Goal: Task Accomplishment & Management: Complete application form

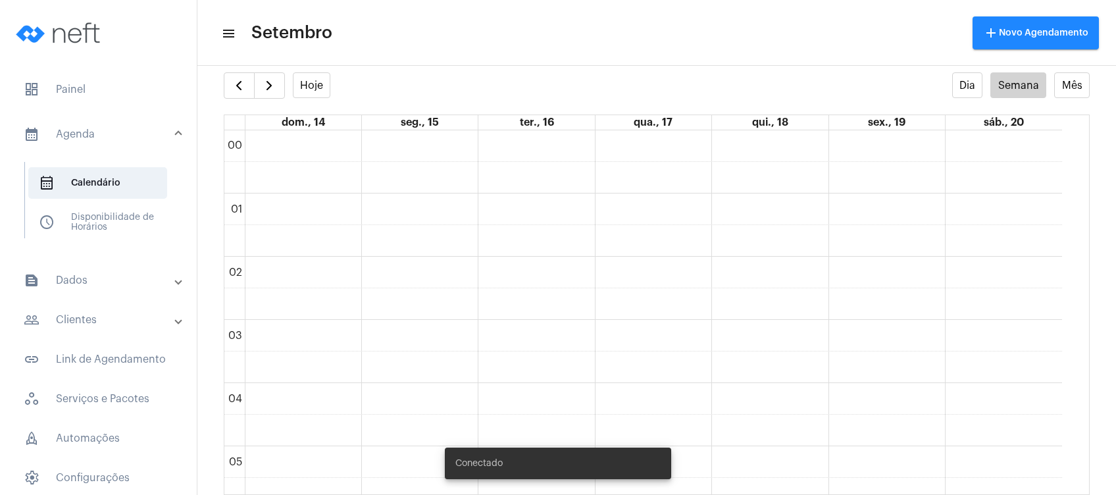
scroll to position [914, 0]
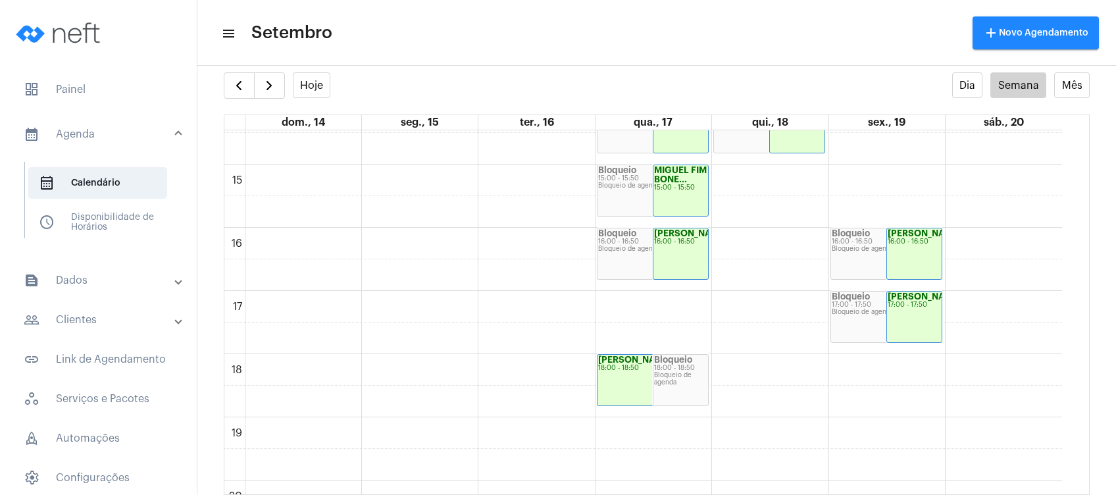
click at [101, 313] on mat-panel-title "people_outline Clientes" at bounding box center [100, 320] width 152 height 16
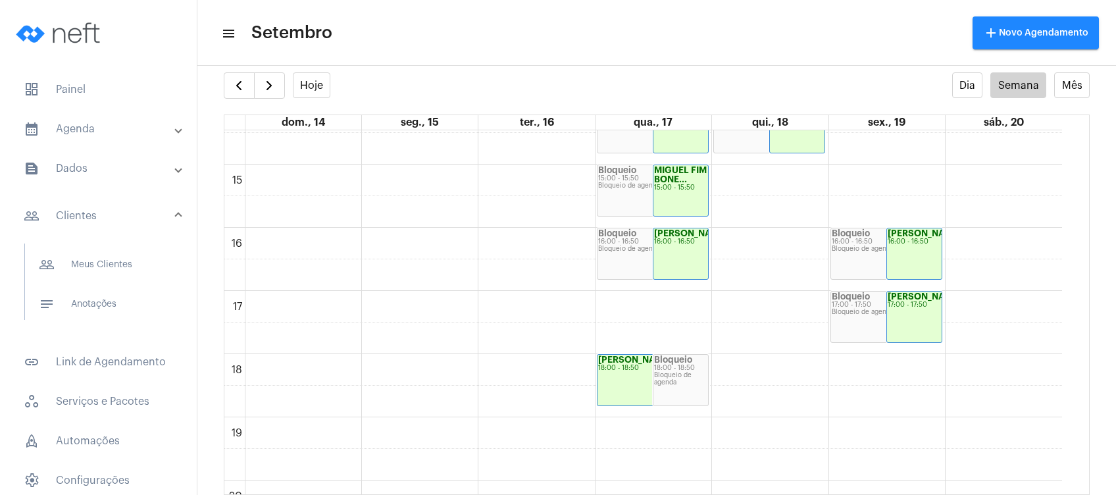
click at [101, 313] on span "notes Anotações" at bounding box center [97, 304] width 139 height 32
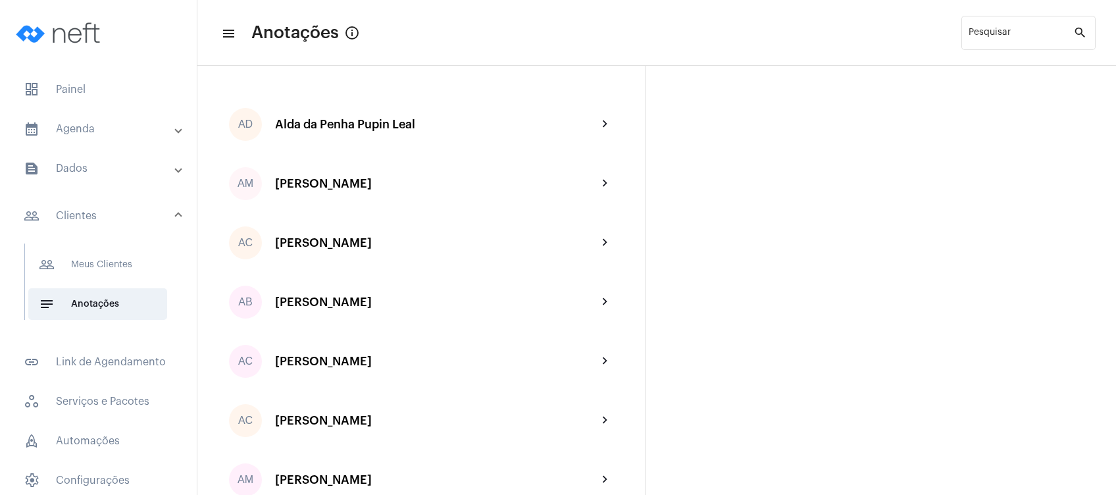
click at [725, 19] on mat-toolbar-row "menu Anotações info_outlined Pesquisar search" at bounding box center [656, 33] width 919 height 42
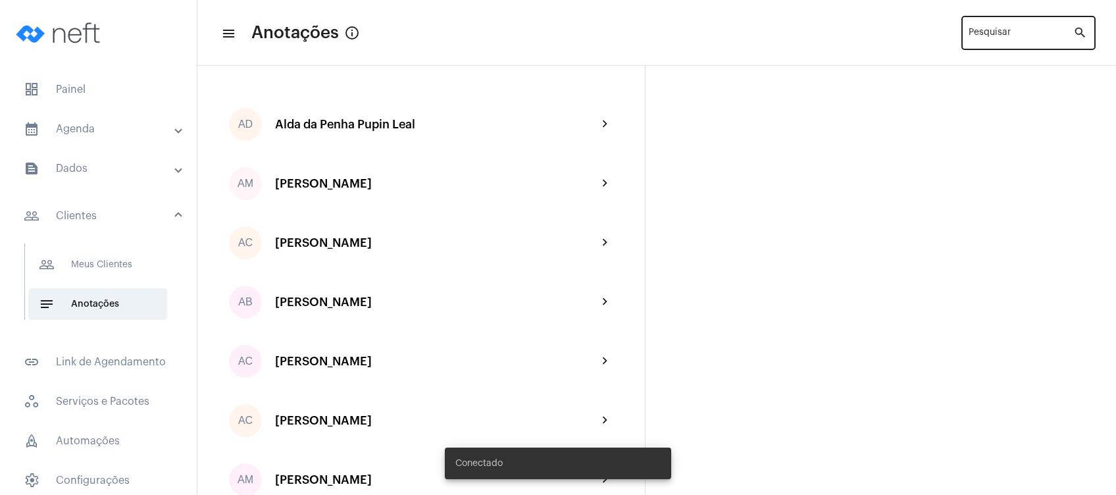
click at [985, 24] on div "Pesquisar" at bounding box center [1021, 32] width 105 height 36
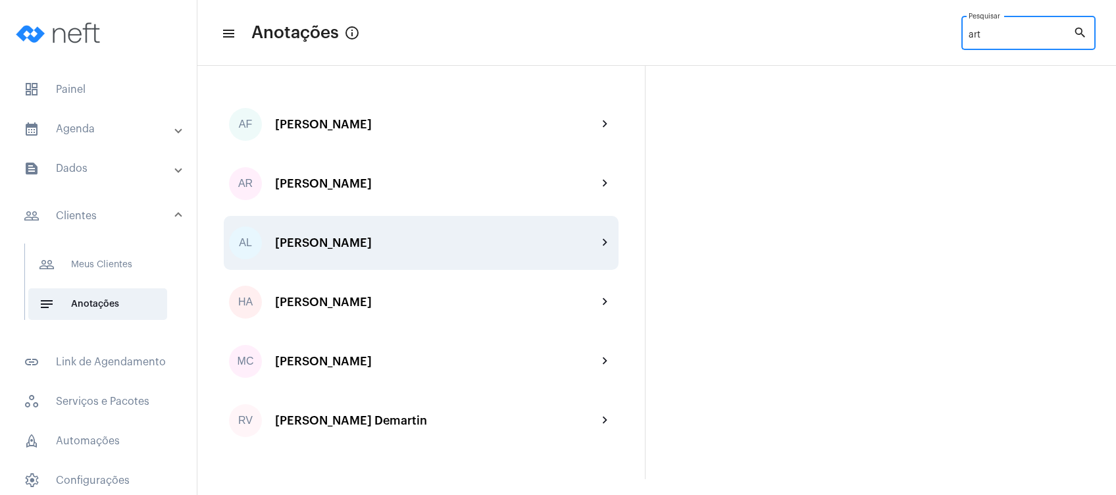
type input "art"
click at [396, 242] on div "[PERSON_NAME]" at bounding box center [436, 242] width 323 height 13
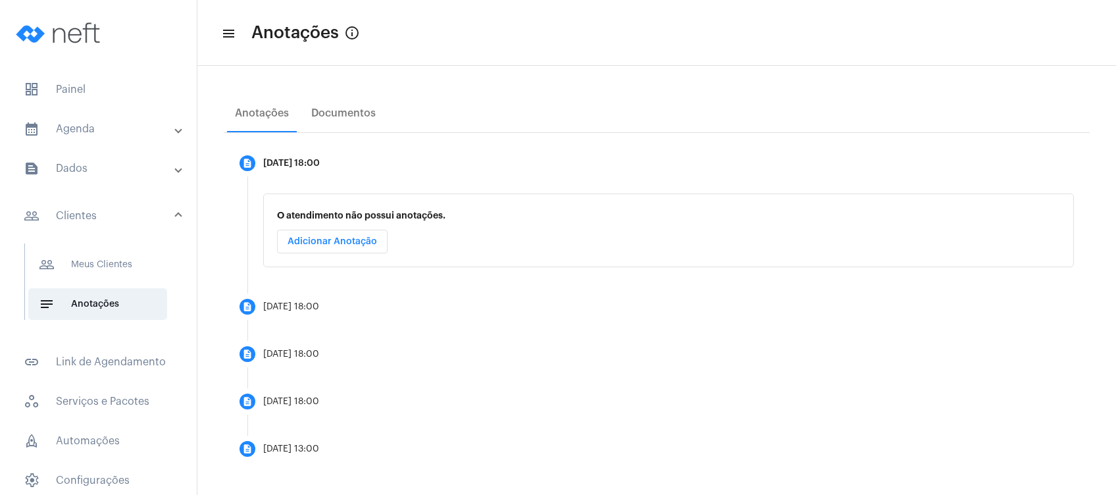
scroll to position [188, 0]
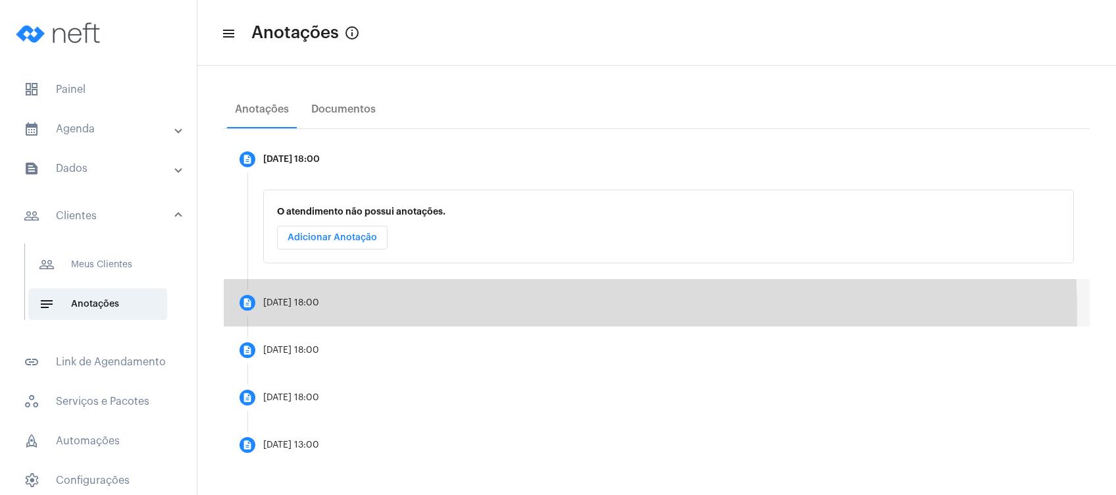
click at [345, 315] on mat-step-header "description [DATE] 18:00" at bounding box center [657, 302] width 866 height 47
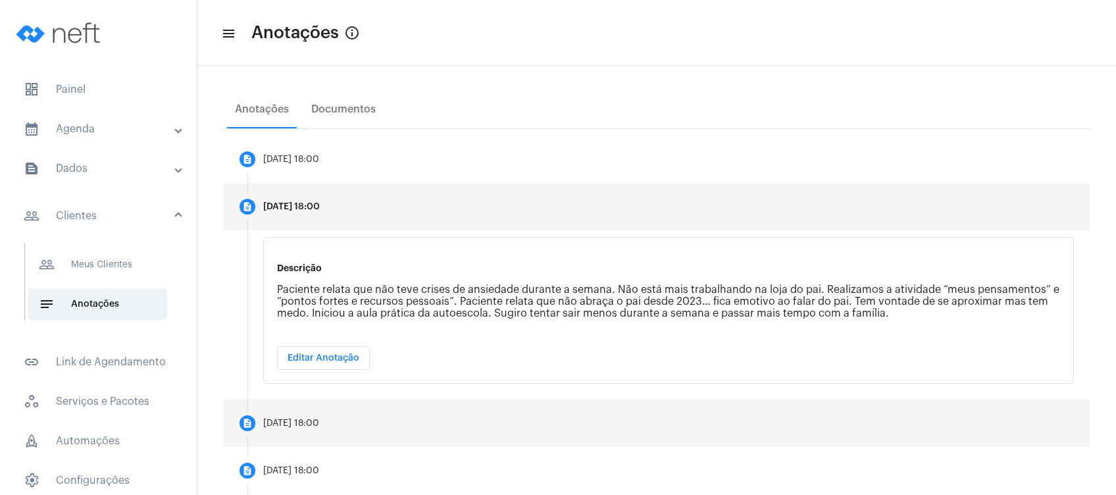
click at [319, 425] on div "[DATE] 18:00" at bounding box center [291, 424] width 56 height 10
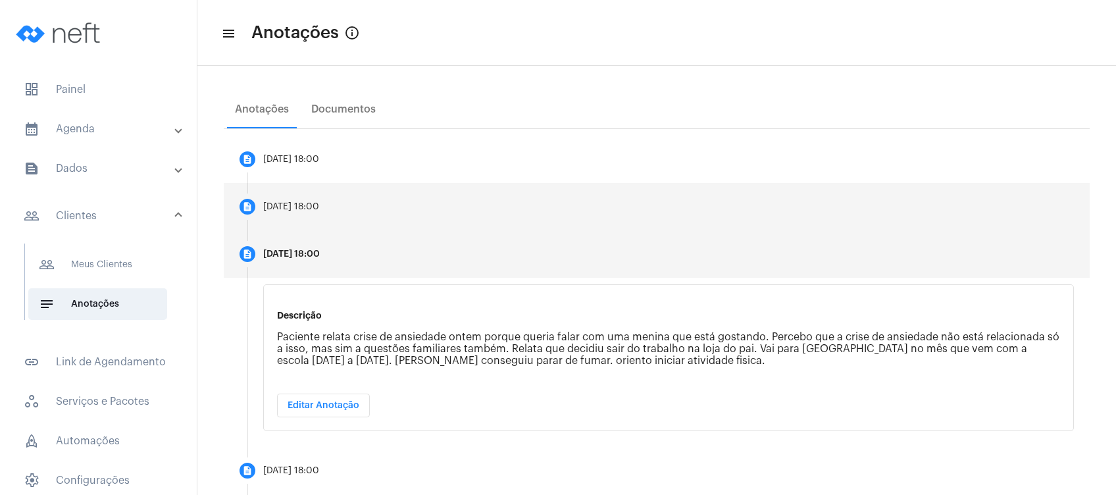
click at [385, 226] on mat-step-header "description [DATE] 18:00" at bounding box center [657, 206] width 866 height 47
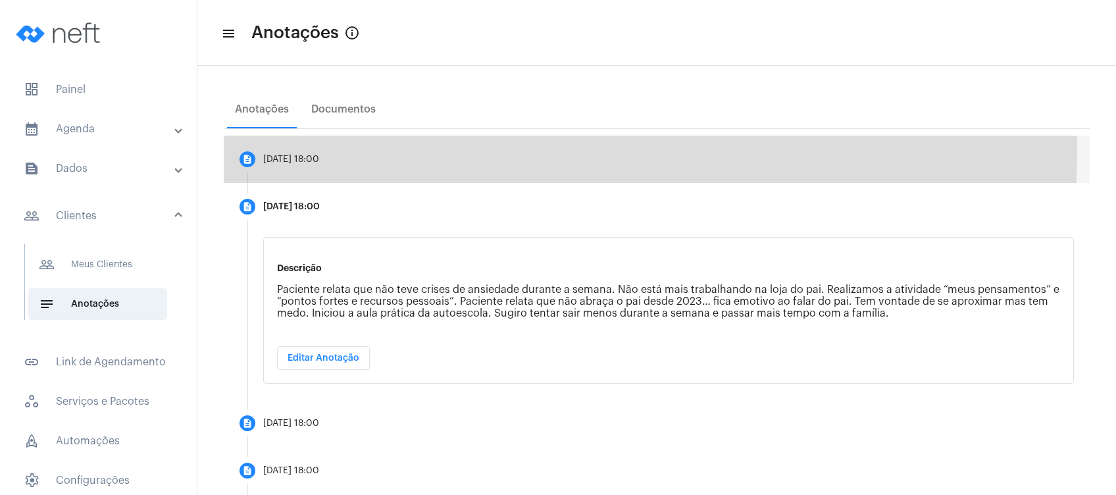
click at [398, 148] on mat-step-header "description [DATE] 18:00" at bounding box center [657, 159] width 866 height 47
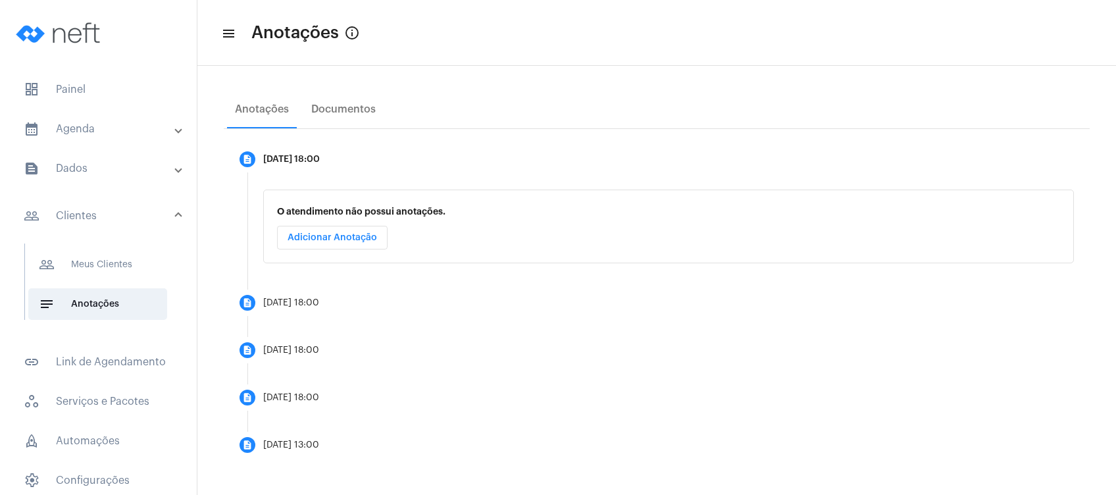
click at [142, 125] on mat-panel-title "calendar_month_outlined Agenda" at bounding box center [100, 129] width 152 height 16
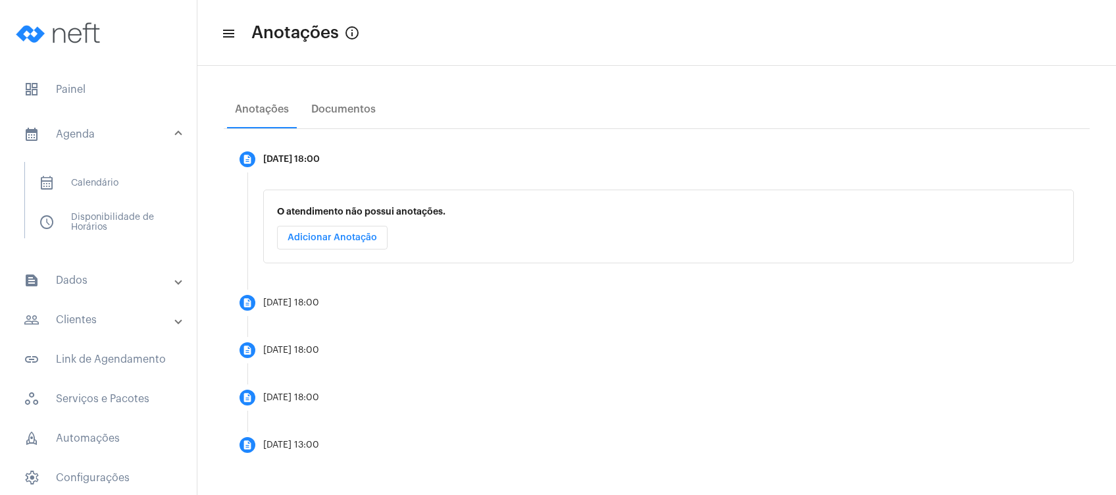
click at [132, 163] on mat-list "calendar_month_outlined Calendário schedule Disponibilidade de Horários" at bounding box center [107, 200] width 165 height 76
click at [128, 173] on span "calendar_month_outlined Calendário" at bounding box center [97, 183] width 139 height 32
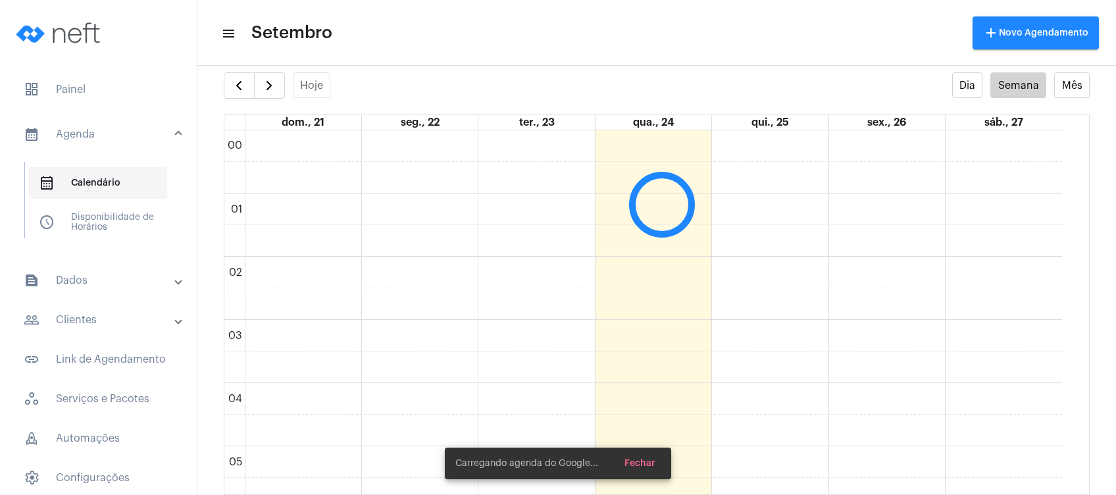
scroll to position [379, 0]
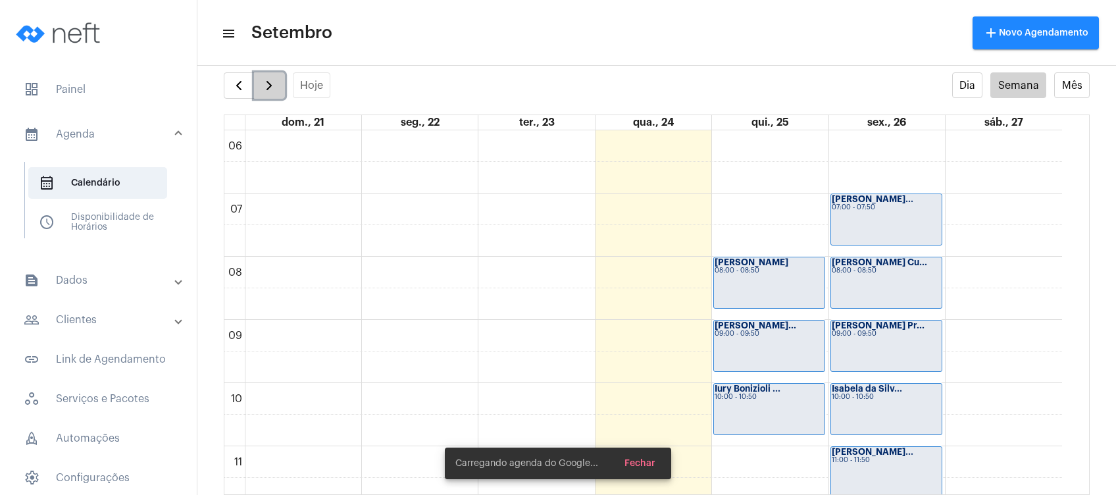
click at [267, 83] on span "button" at bounding box center [269, 86] width 16 height 16
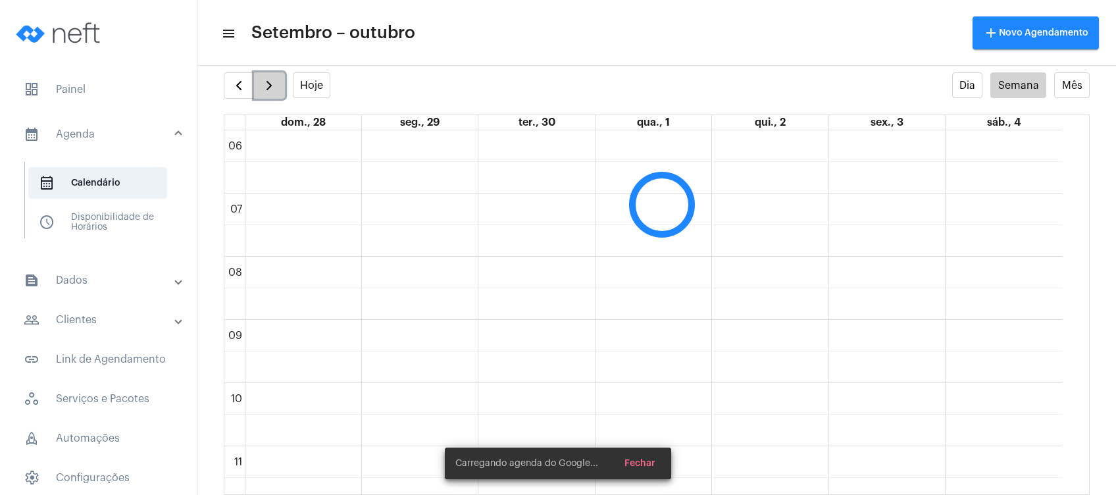
scroll to position [380, 0]
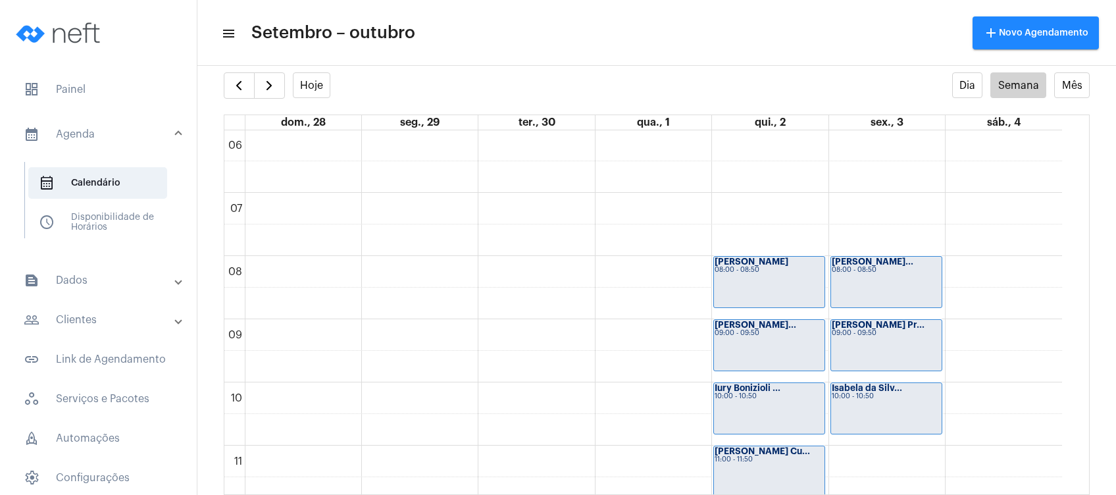
click at [610, 47] on mat-toolbar-row "menu Setembro – outubro add Novo Agendamento" at bounding box center [656, 33] width 919 height 42
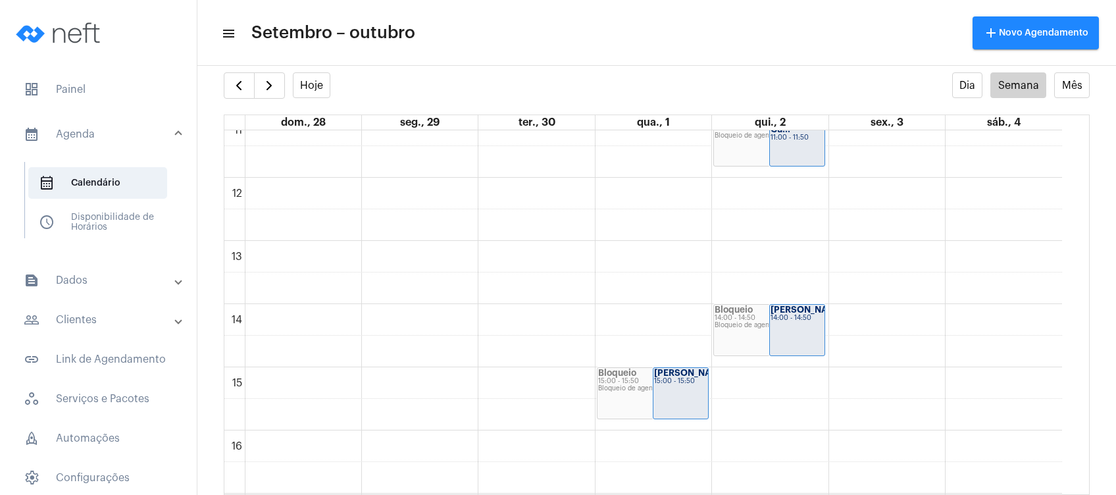
scroll to position [793, 0]
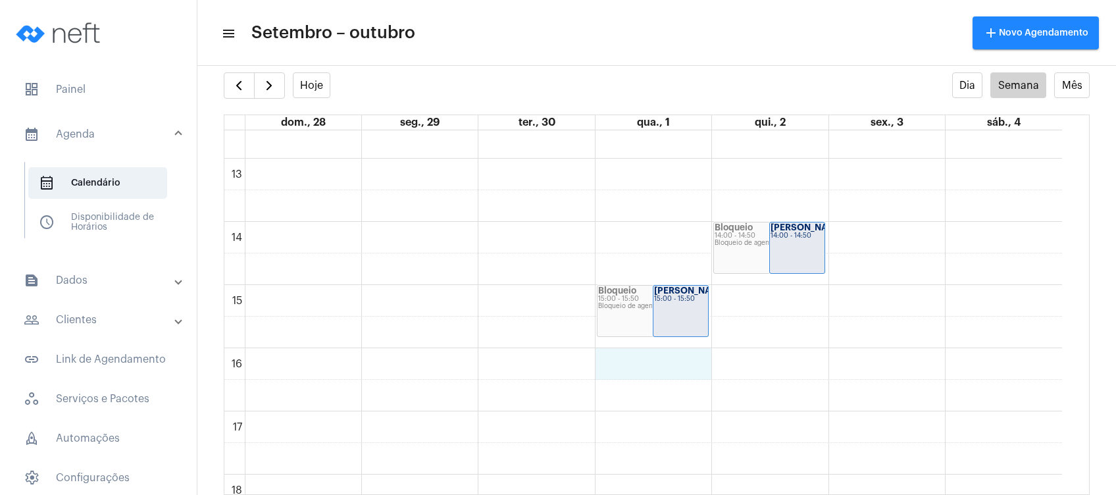
click at [669, 354] on div "00 01 02 03 04 05 06 07 08 09 10 11 12 13 14 15 16 17 18 19 20 21 22 23 Bloquei…" at bounding box center [643, 95] width 838 height 1517
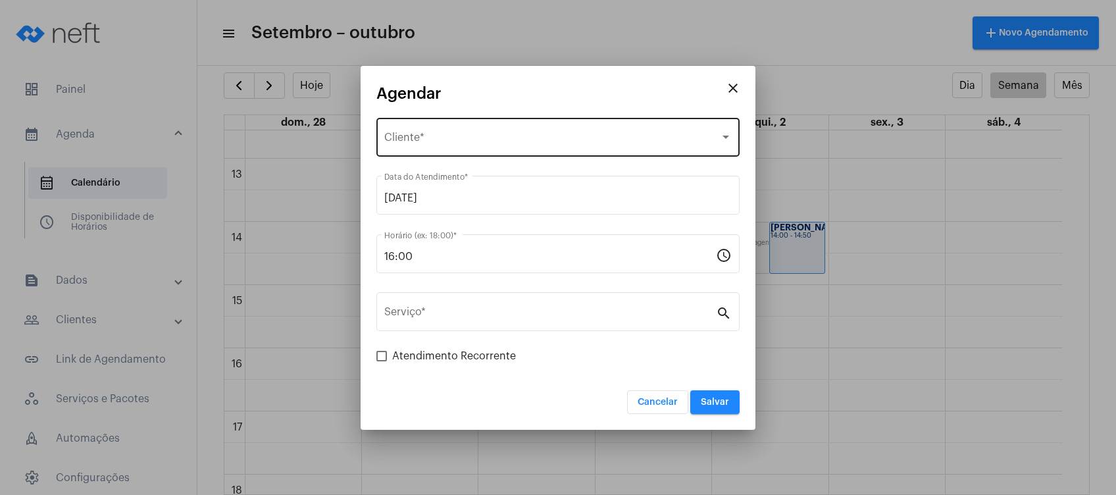
click at [540, 137] on div "Selecione o Cliente" at bounding box center [552, 140] width 336 height 12
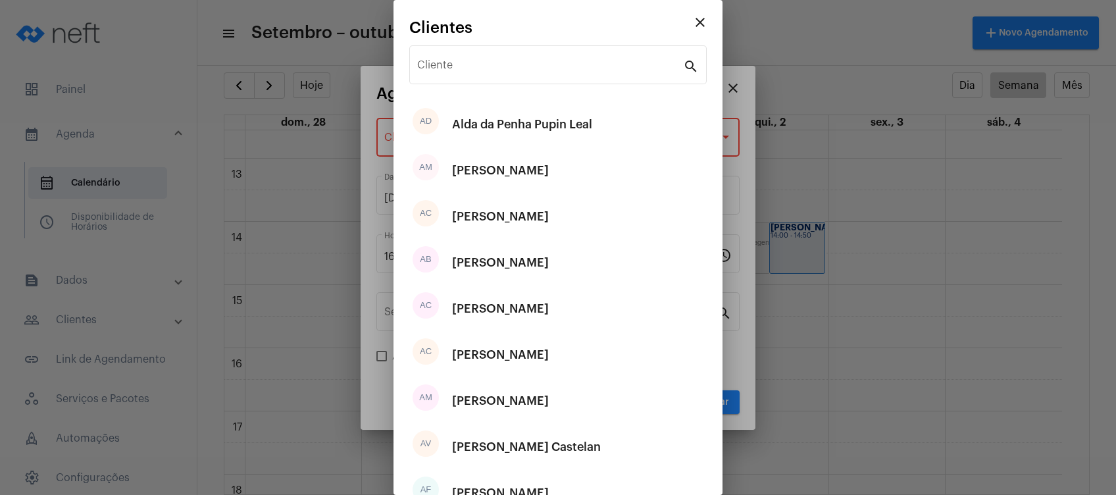
click at [523, 86] on div "Cliente search" at bounding box center [558, 71] width 298 height 53
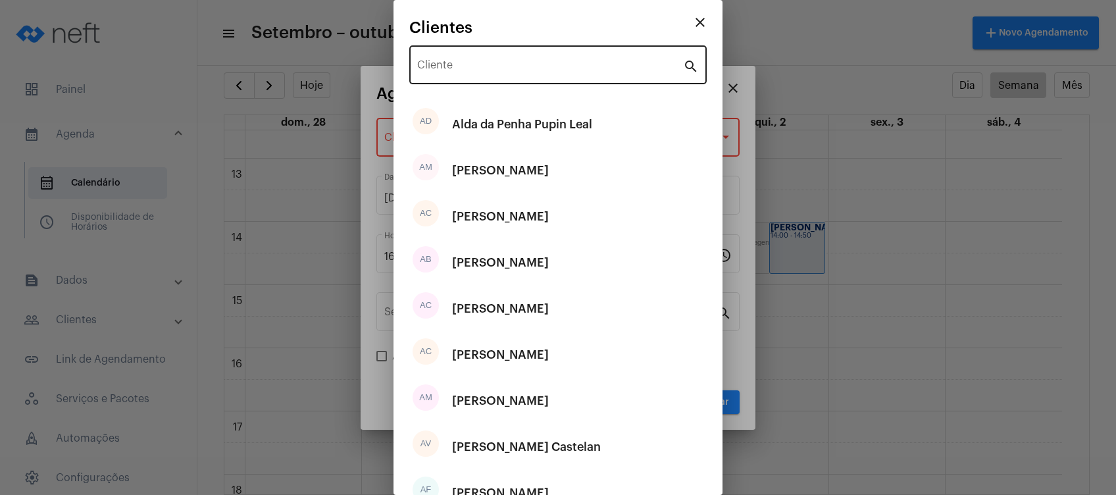
click at [512, 75] on div "Cliente" at bounding box center [550, 63] width 266 height 41
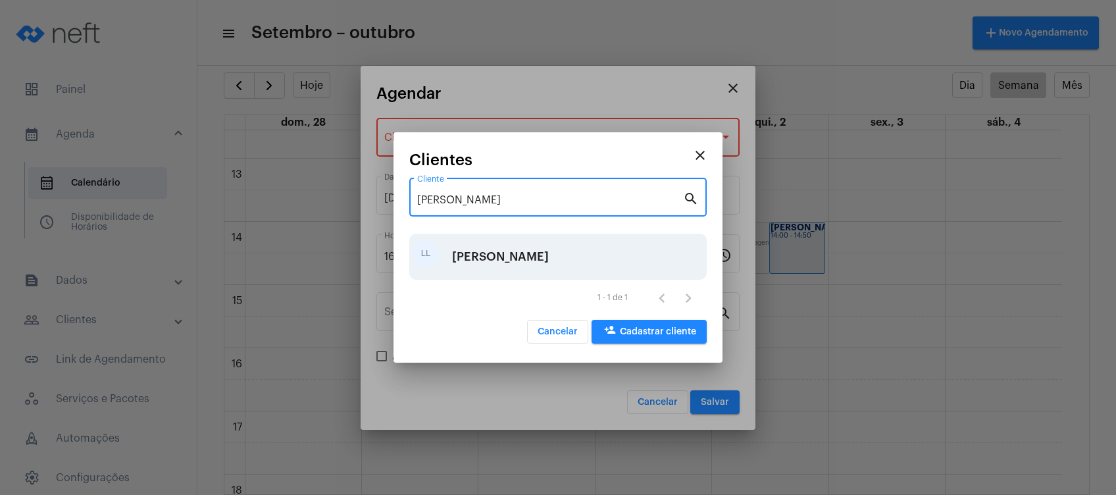
type input "[PERSON_NAME]"
click at [474, 258] on div "[PERSON_NAME]" at bounding box center [500, 256] width 97 height 39
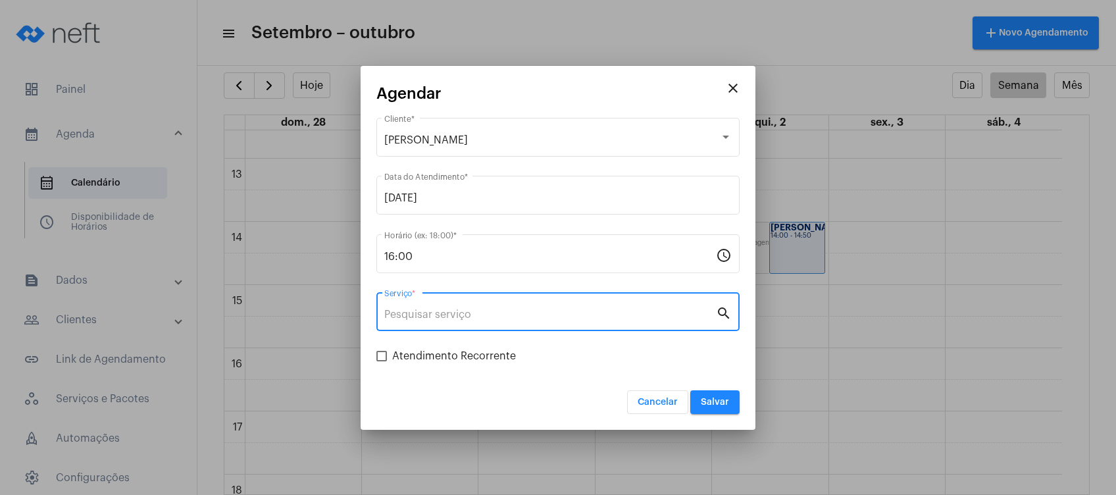
click at [476, 315] on input "Serviço *" at bounding box center [550, 315] width 332 height 12
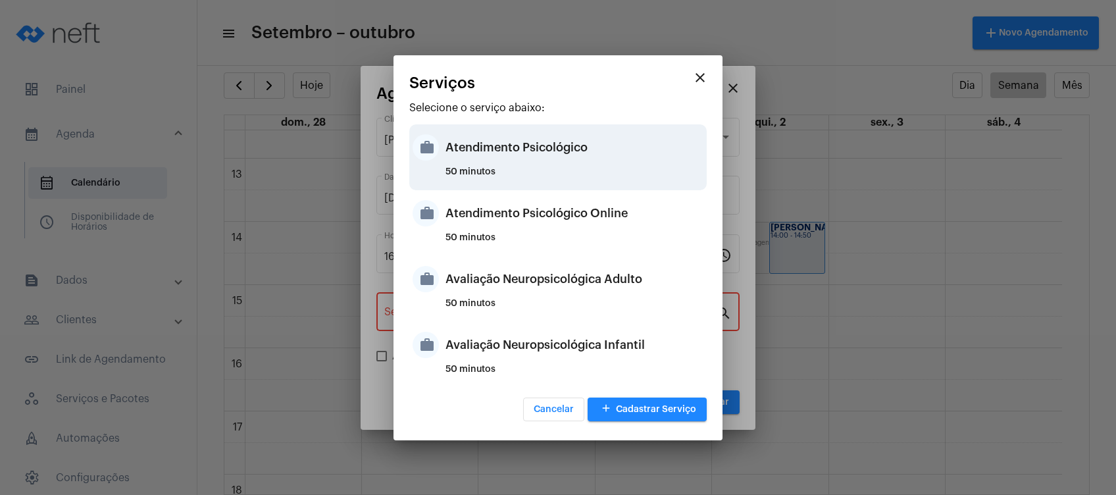
click at [542, 155] on div "Atendimento Psicológico" at bounding box center [575, 147] width 258 height 39
type input "Atendimento Psicológico"
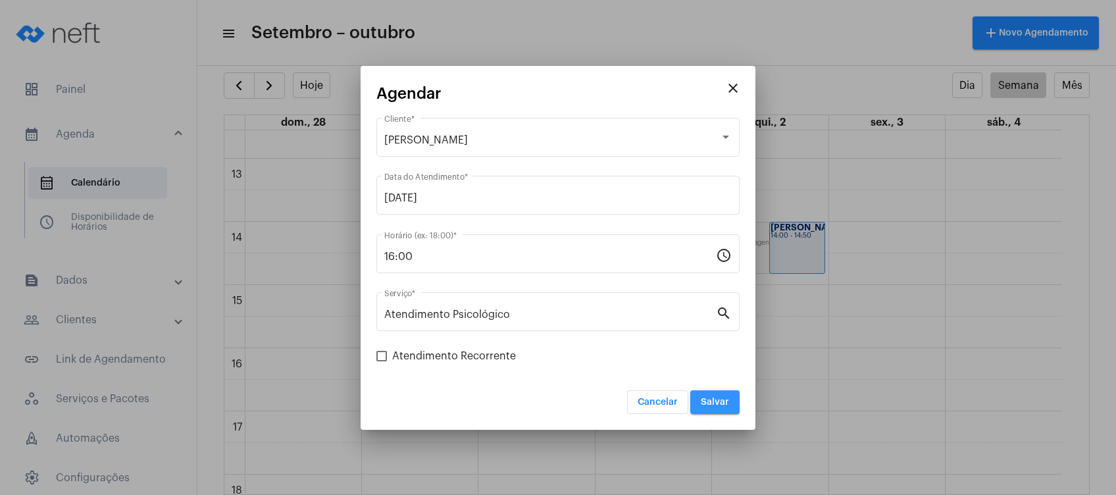
click at [697, 401] on button "Salvar" at bounding box center [715, 402] width 49 height 24
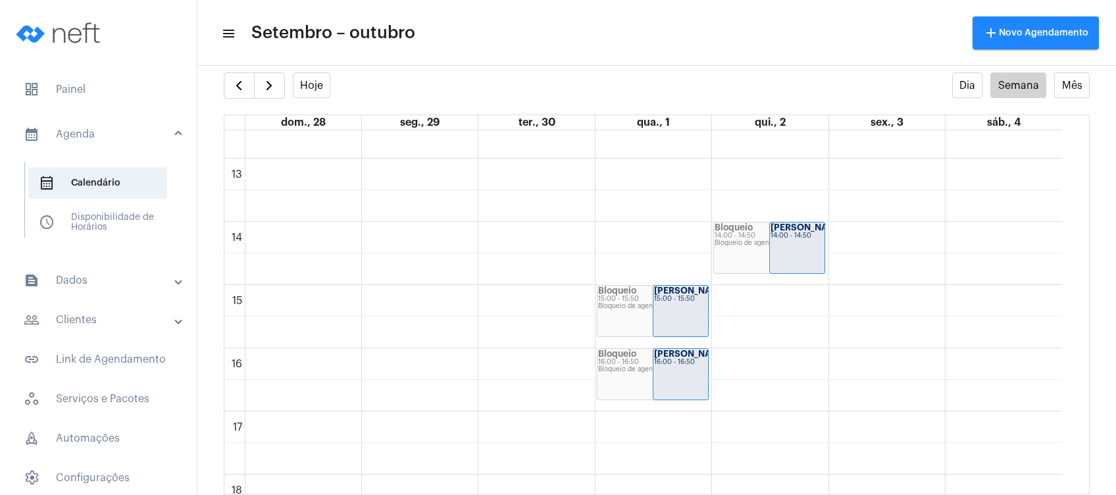
click at [221, 90] on full-calendar "Hoje Dia Semana Mês dom., 28 seg., 29 ter., 30 qua., 1 qui., 2 sex., 3 sáb., 4 …" at bounding box center [656, 283] width 919 height 423
click at [228, 91] on button "button" at bounding box center [239, 85] width 31 height 26
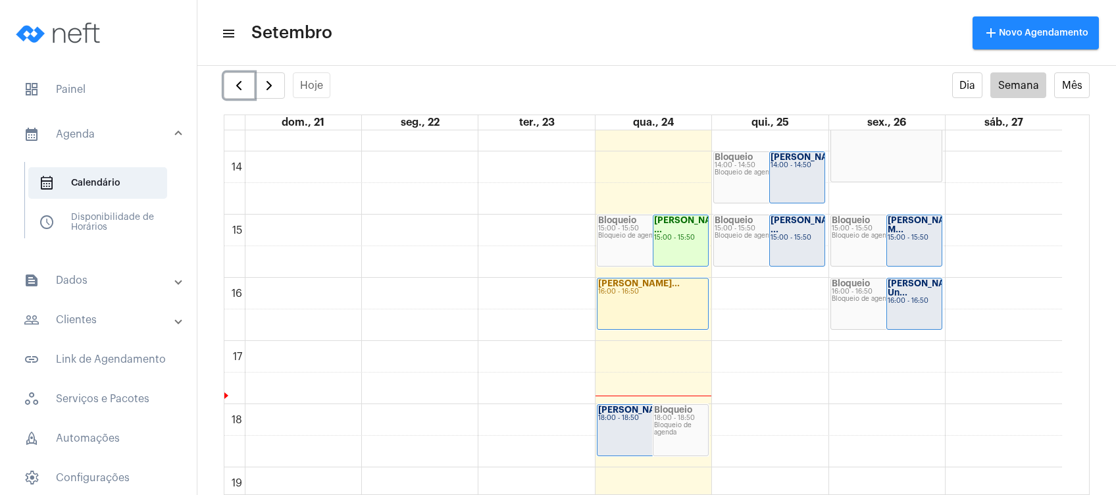
scroll to position [867, 0]
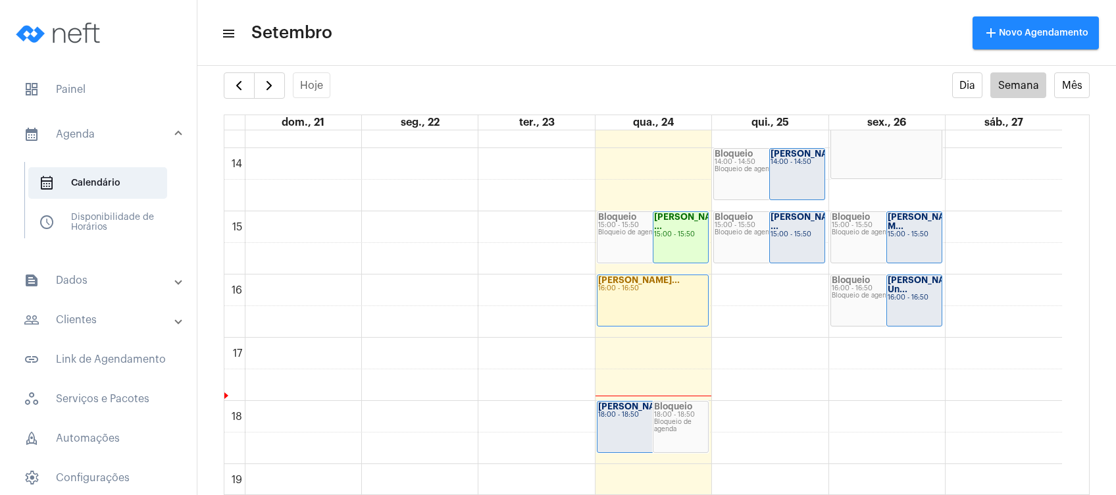
click at [109, 280] on mat-panel-title "text_snippet_outlined Dados" at bounding box center [100, 281] width 152 height 16
click at [142, 129] on mat-panel-title "calendar_month_outlined Agenda" at bounding box center [100, 129] width 152 height 16
click at [108, 92] on span "dashboard Painel" at bounding box center [98, 90] width 171 height 32
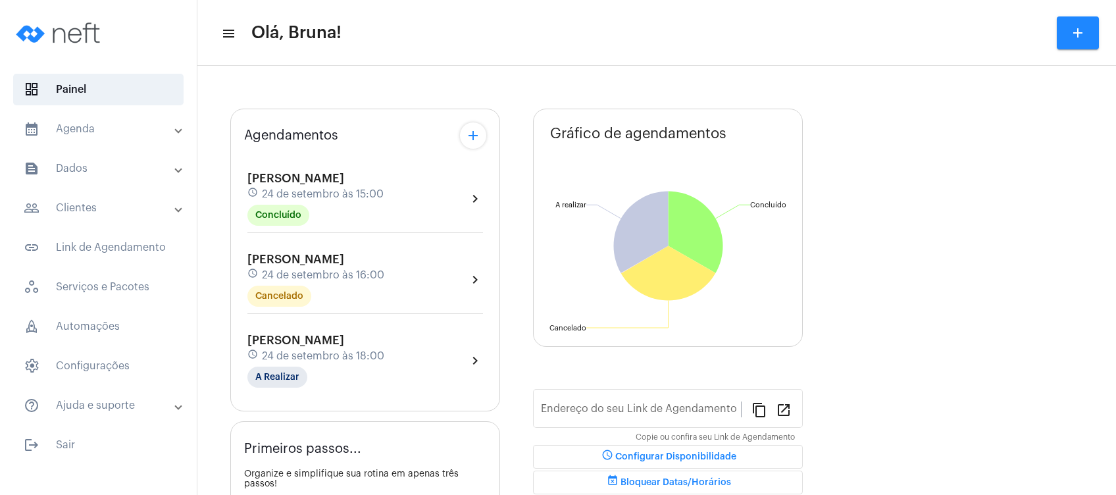
type input "[URL][DOMAIN_NAME]"
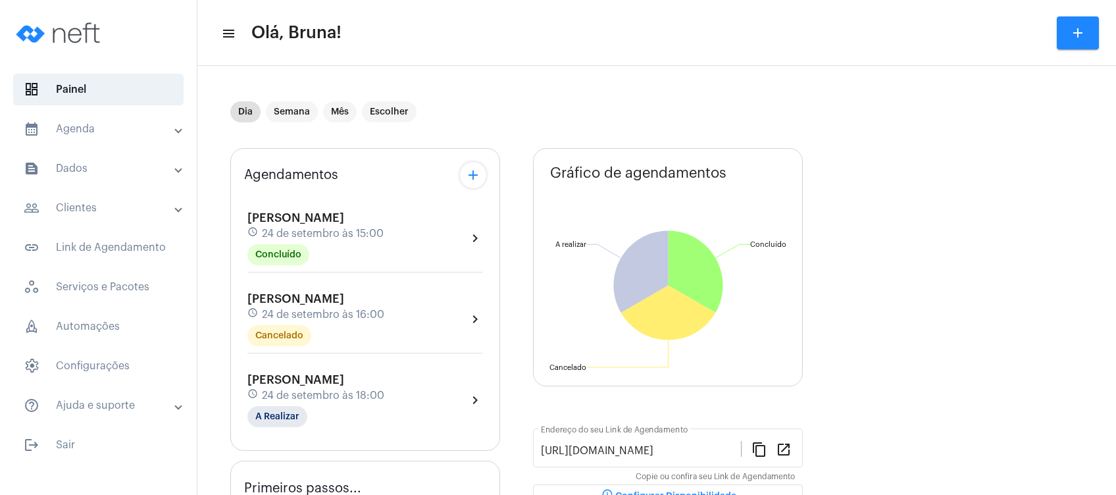
click at [97, 212] on mat-panel-title "people_outline Clientes" at bounding box center [100, 208] width 152 height 16
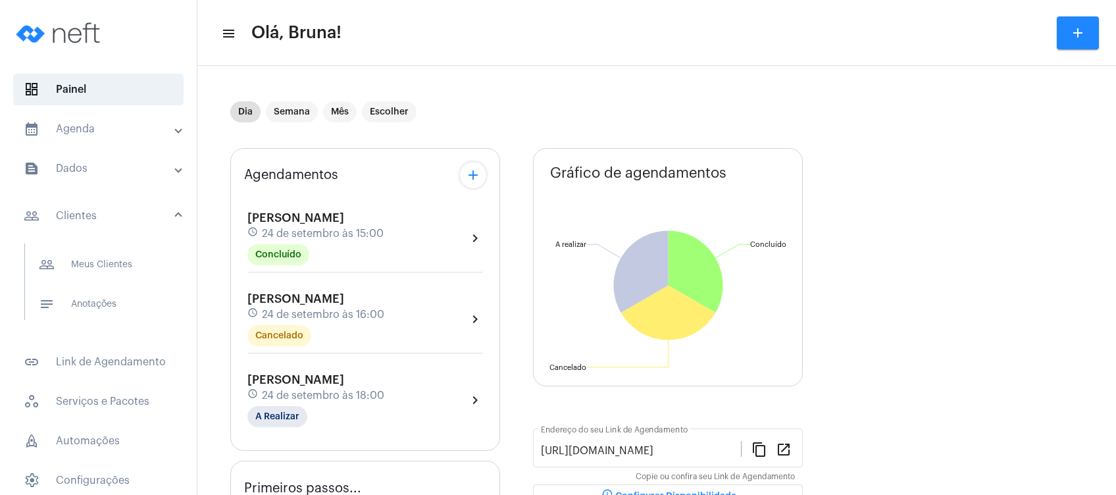
click at [110, 179] on mat-expansion-panel-header "text_snippet_outlined Dados" at bounding box center [102, 169] width 189 height 32
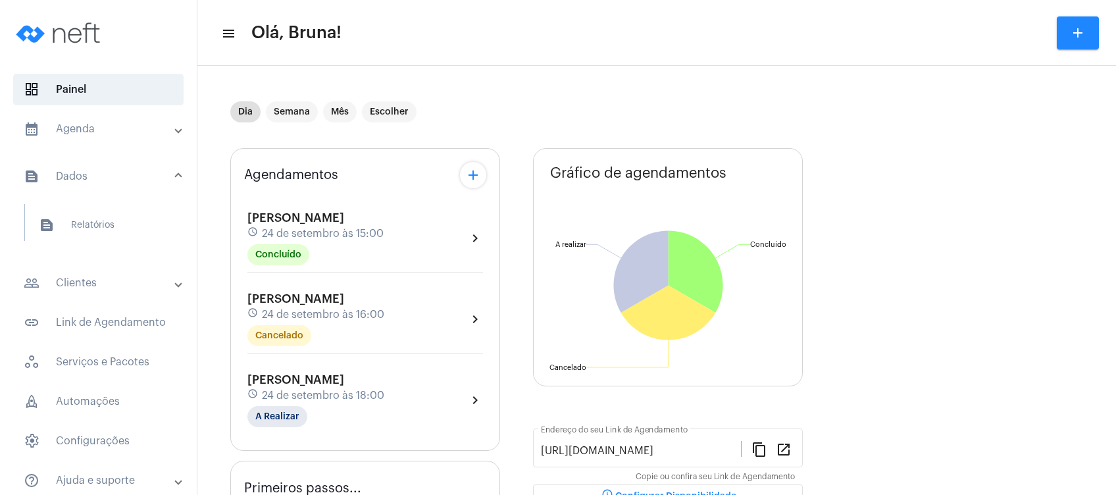
click at [101, 273] on mat-expansion-panel-header "people_outline Clientes" at bounding box center [102, 283] width 189 height 32
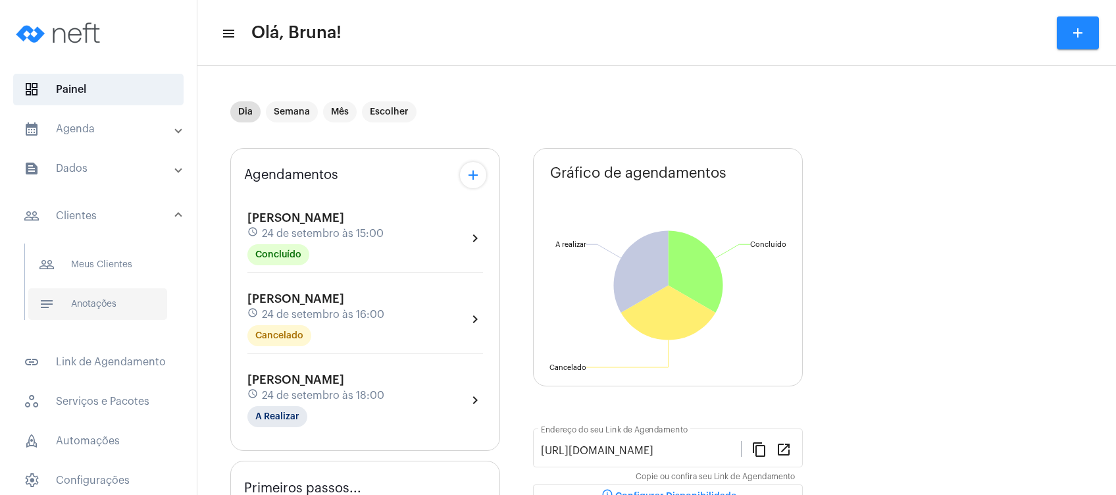
click at [104, 305] on span "notes Anotações" at bounding box center [97, 304] width 139 height 32
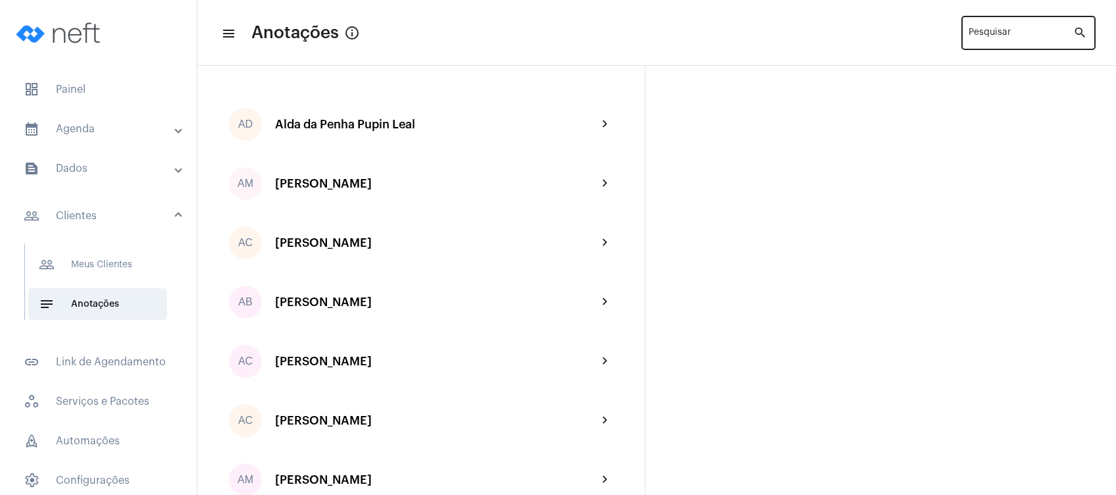
drag, startPoint x: 991, startPoint y: 47, endPoint x: 987, endPoint y: 32, distance: 15.0
click at [987, 32] on div "Pesquisar" at bounding box center [1021, 32] width 105 height 36
click at [987, 32] on input "Pesquisar" at bounding box center [1021, 35] width 105 height 11
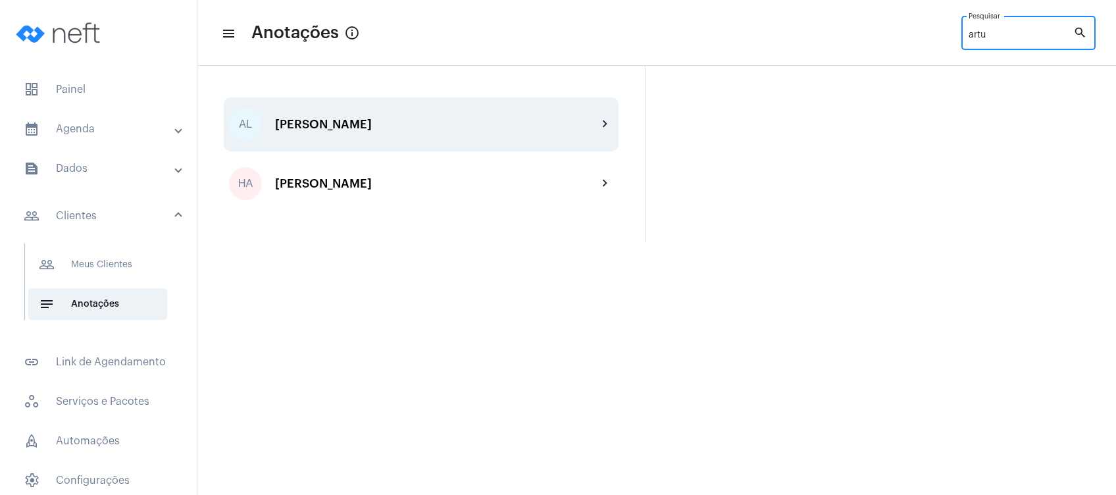
type input "artu"
click at [386, 124] on div "[PERSON_NAME]" at bounding box center [436, 124] width 323 height 13
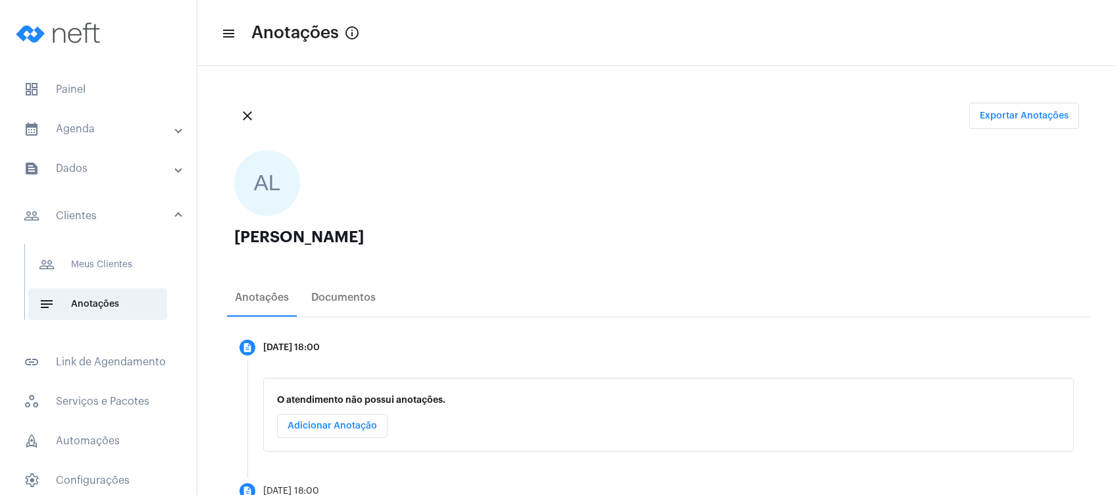
click at [651, 227] on div "AL [PERSON_NAME]" at bounding box center [657, 206] width 866 height 132
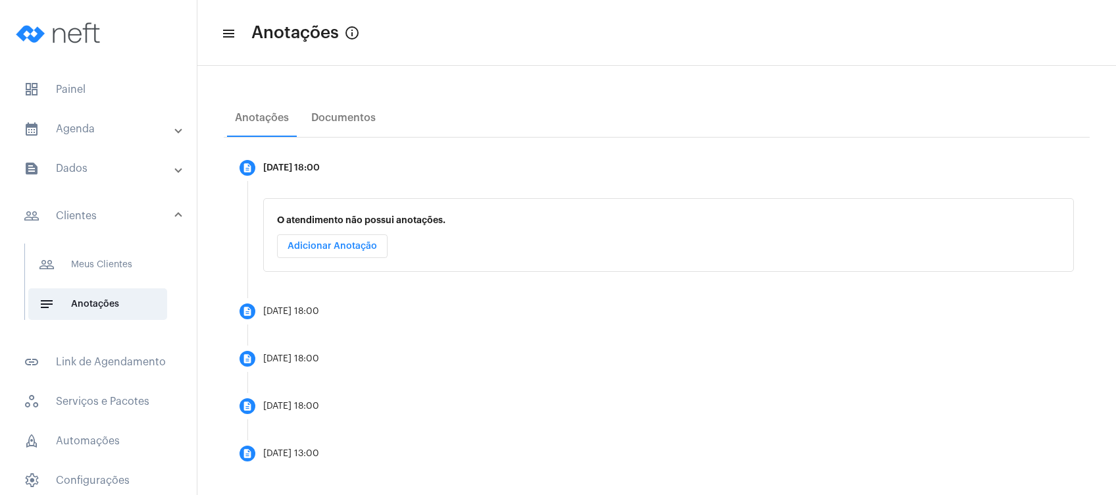
scroll to position [188, 0]
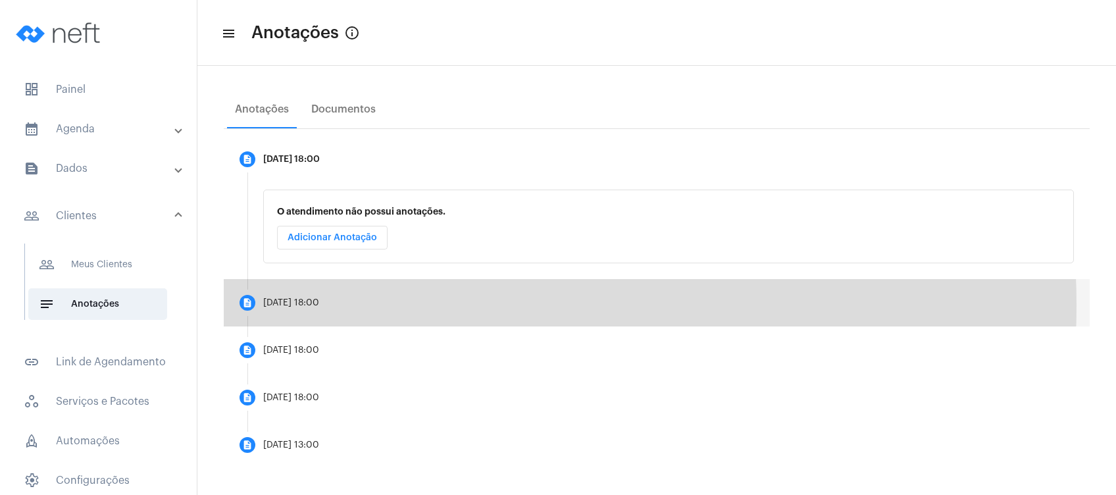
click at [427, 305] on mat-step-header "description [DATE] 18:00" at bounding box center [657, 302] width 866 height 47
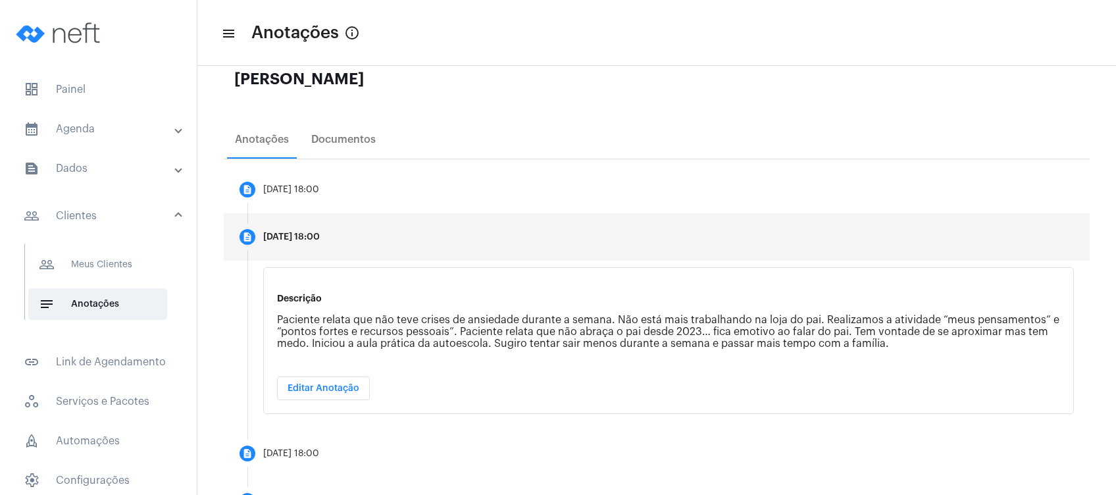
scroll to position [166, 0]
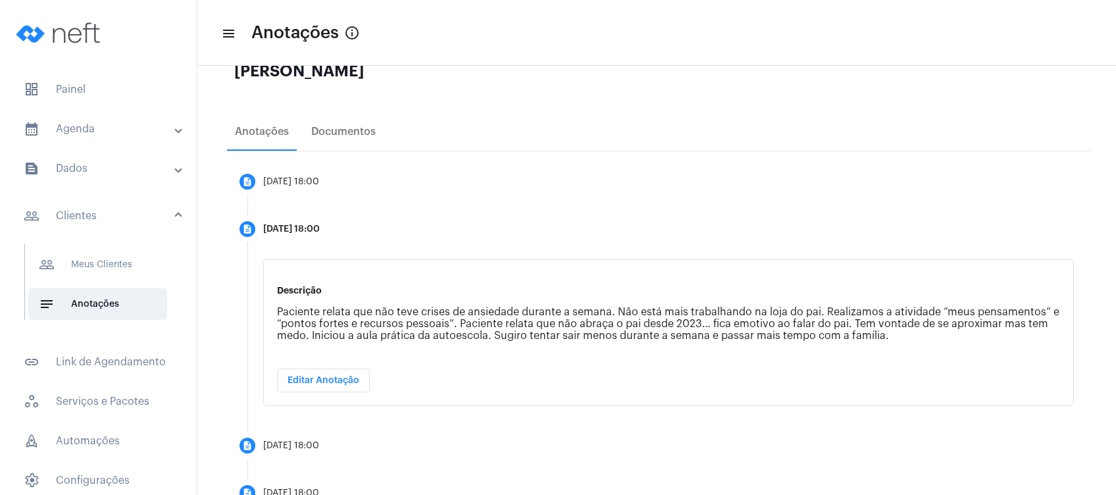
click at [581, 51] on mat-toolbar-row "menu Anotações info_outlined" at bounding box center [656, 33] width 919 height 42
click at [635, 56] on mat-toolbar "menu Anotações info_outlined" at bounding box center [656, 33] width 919 height 66
click at [111, 309] on span "notes Anotações" at bounding box center [97, 304] width 139 height 32
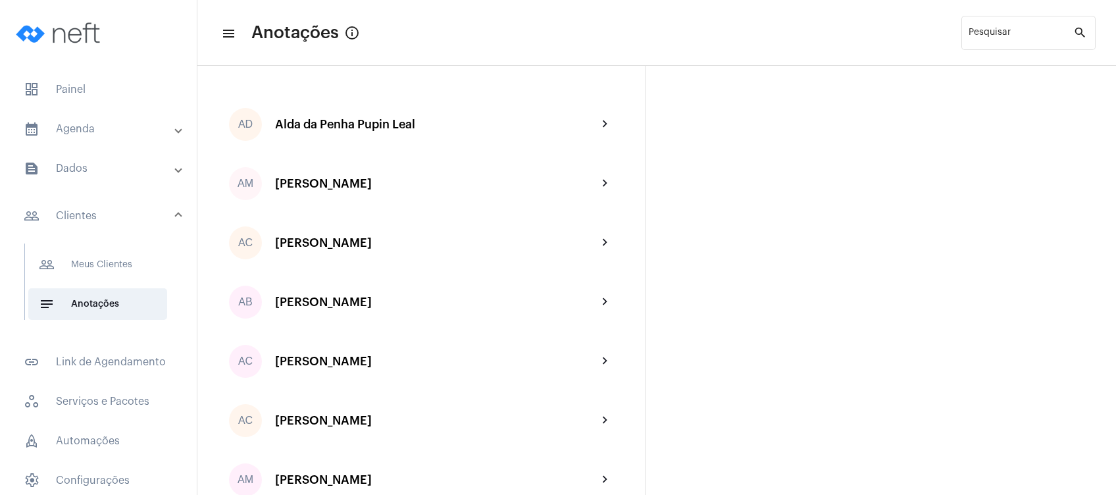
click at [530, 23] on mat-toolbar-row "menu Anotações info_outlined Pesquisar search" at bounding box center [656, 33] width 919 height 42
click at [601, 42] on mat-toolbar-row "menu Anotações info_outlined Pesquisar search" at bounding box center [656, 33] width 919 height 42
click at [639, 45] on mat-toolbar-row "menu Anotações info_outlined Pesquisar search" at bounding box center [656, 33] width 919 height 42
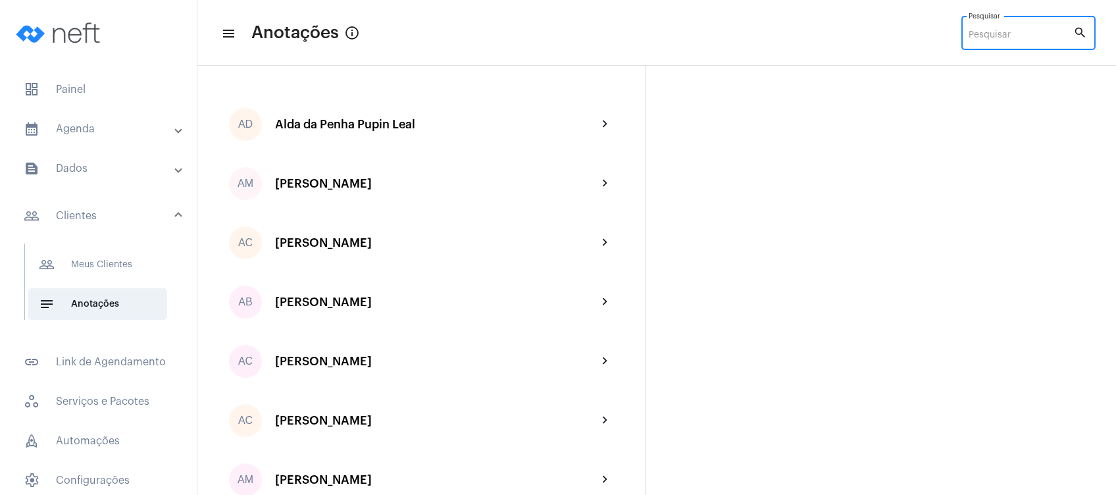
click at [999, 38] on input "Pesquisar" at bounding box center [1021, 35] width 105 height 11
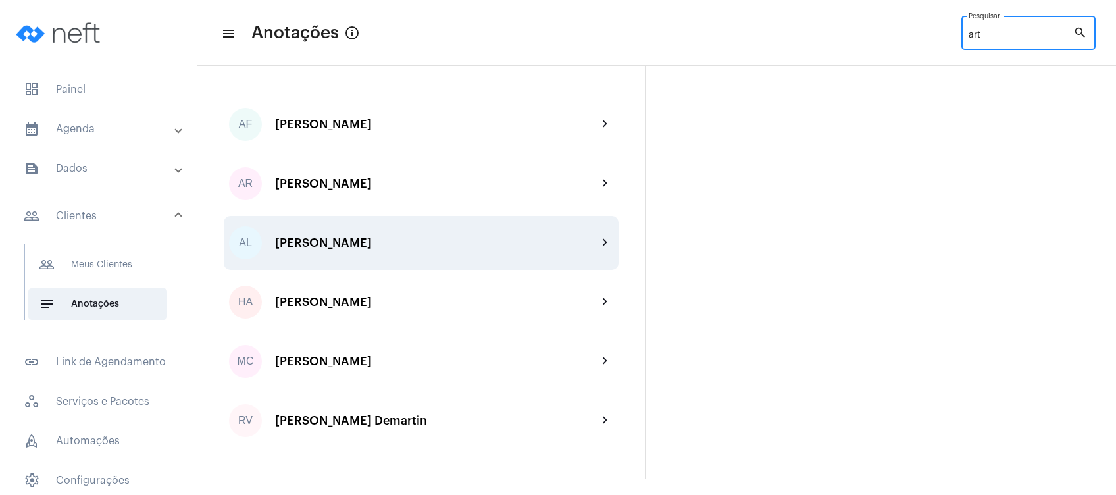
type input "art"
click at [470, 231] on div "AL [PERSON_NAME] chevron_right" at bounding box center [421, 243] width 395 height 54
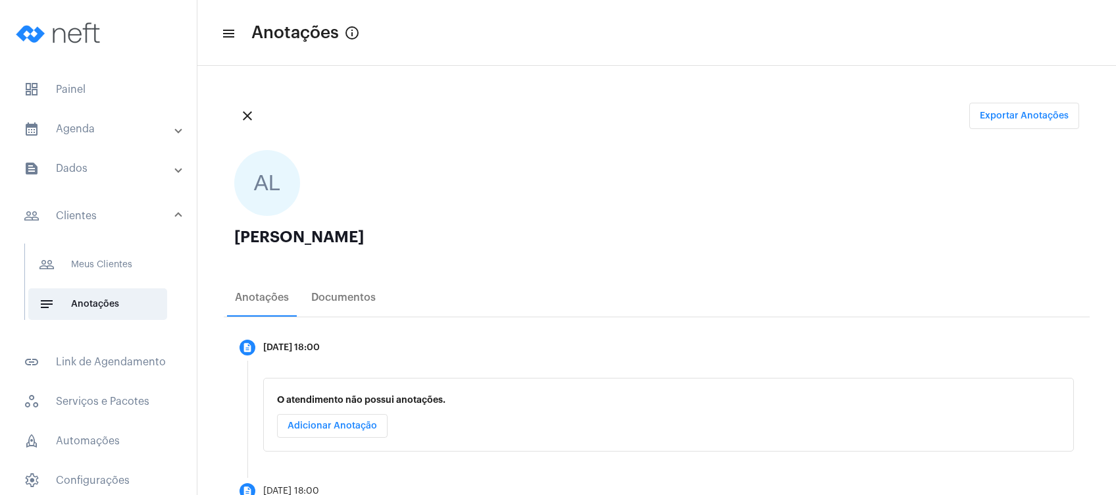
click at [554, 131] on div "close Exportar Anotações" at bounding box center [657, 115] width 866 height 47
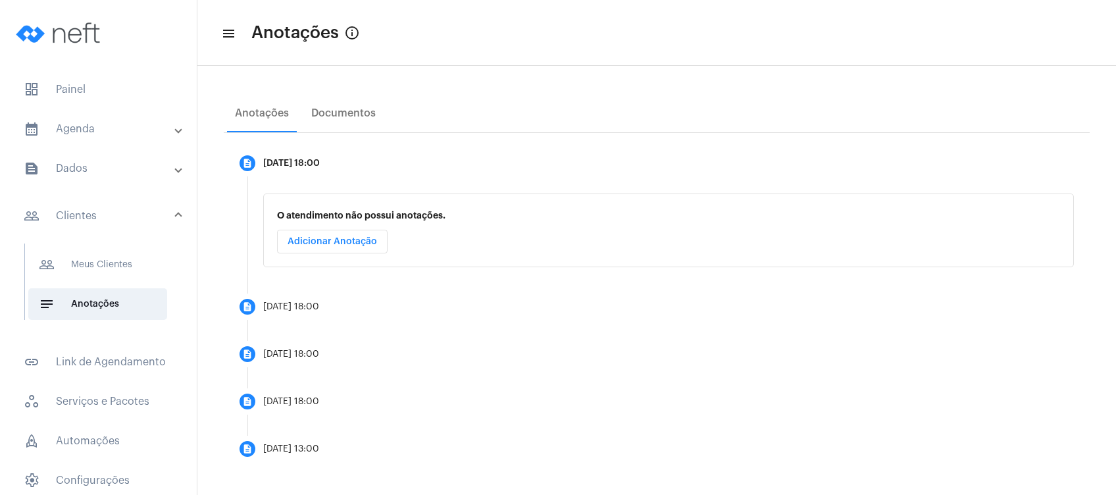
scroll to position [188, 0]
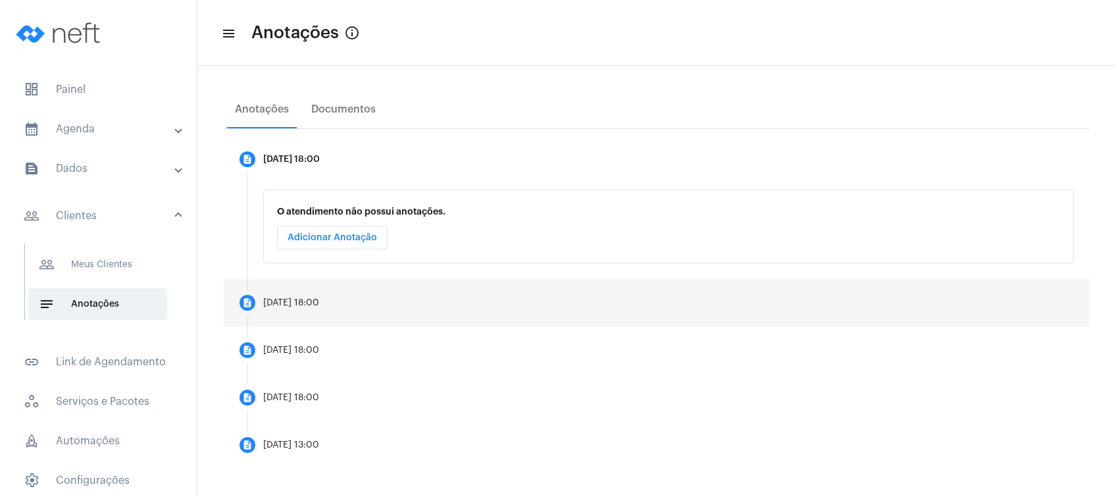
click at [391, 305] on mat-step-header "description [DATE] 18:00" at bounding box center [657, 302] width 866 height 47
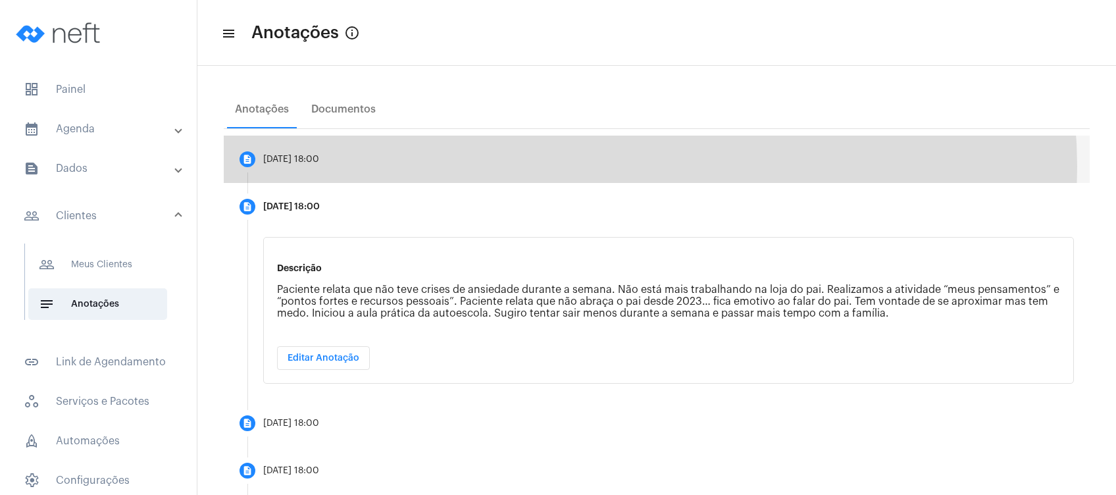
click at [612, 167] on mat-step-header "description [DATE] 18:00" at bounding box center [657, 159] width 866 height 47
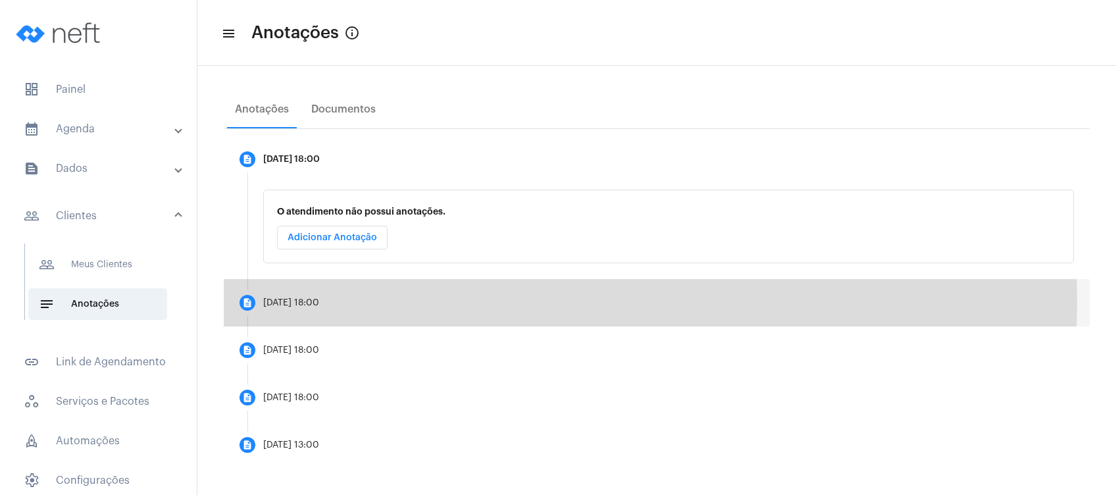
click at [531, 301] on mat-step-header "description [DATE] 18:00" at bounding box center [657, 302] width 866 height 47
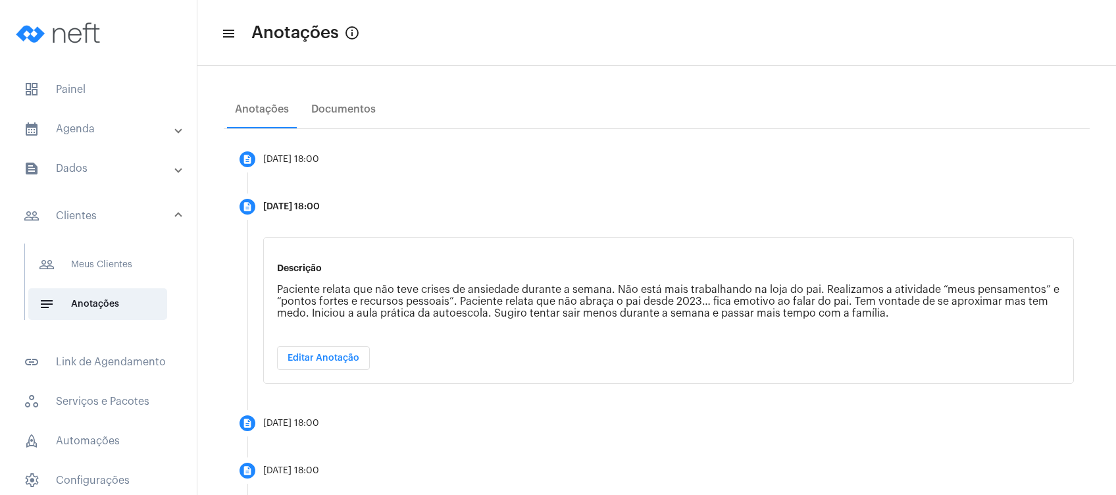
click at [619, 367] on div "Descrição Paciente relata que não teve crises de ansiedade durante a semana. Nã…" at bounding box center [668, 310] width 811 height 147
click at [132, 300] on span "notes Anotações" at bounding box center [97, 304] width 139 height 32
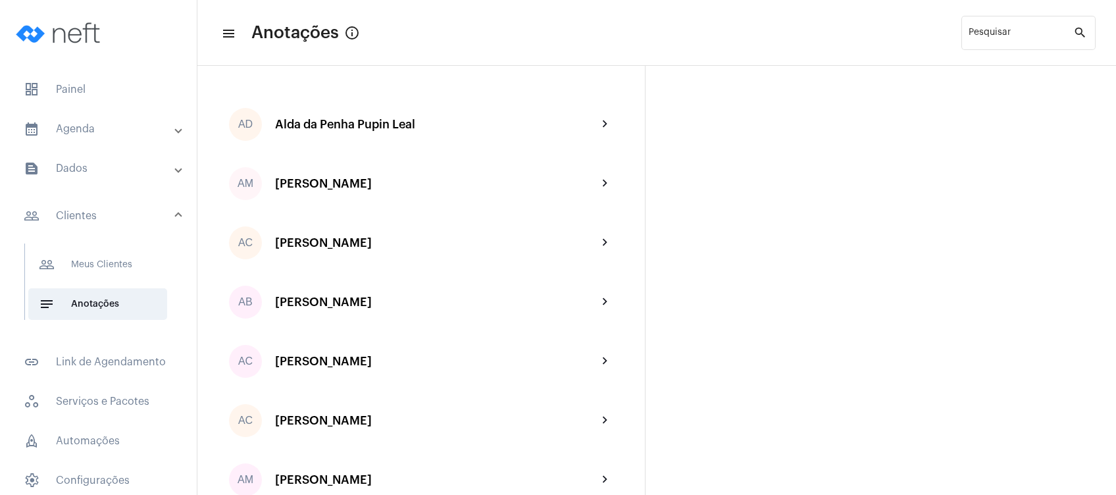
click at [111, 122] on mat-panel-title "calendar_month_outlined Agenda" at bounding box center [100, 129] width 152 height 16
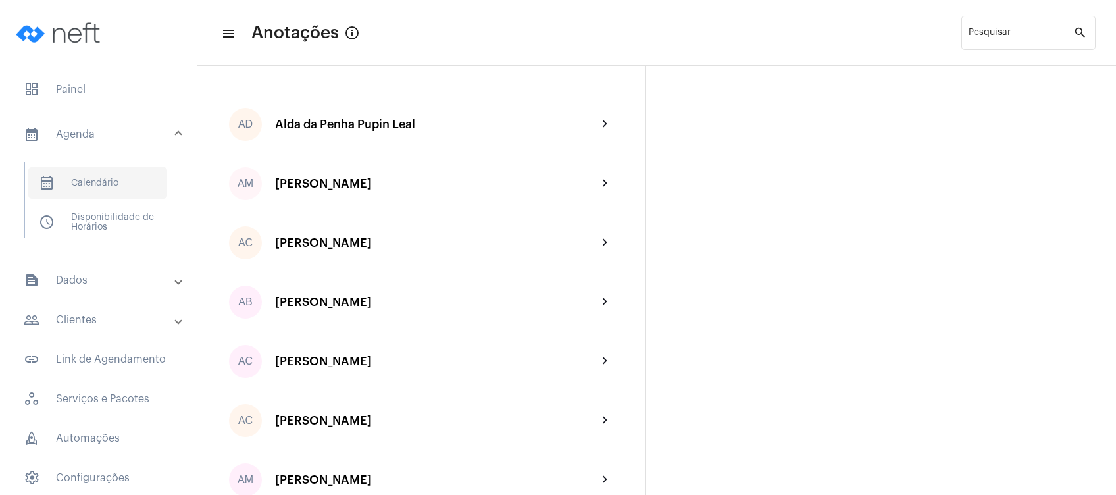
click at [112, 188] on span "calendar_month_outlined Calendário" at bounding box center [97, 183] width 139 height 32
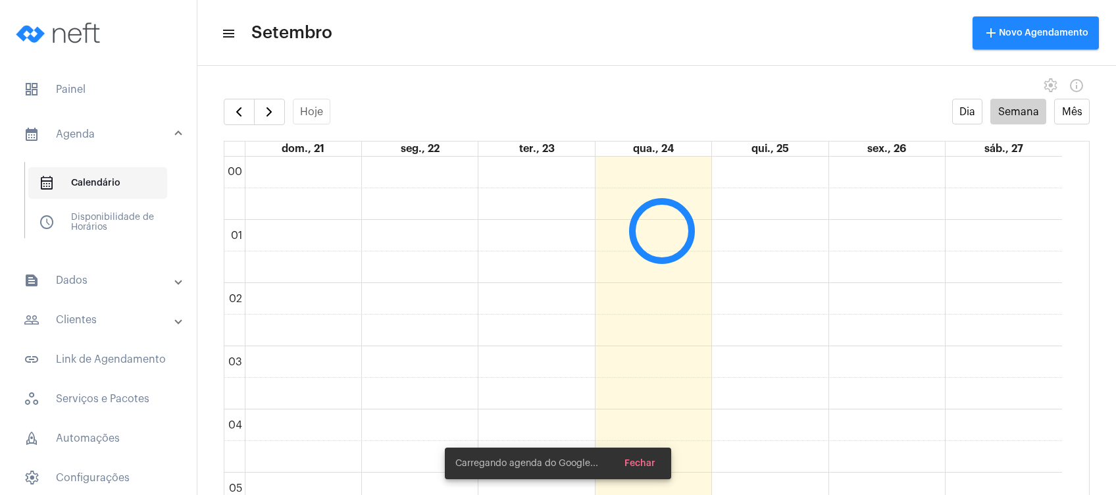
scroll to position [379, 0]
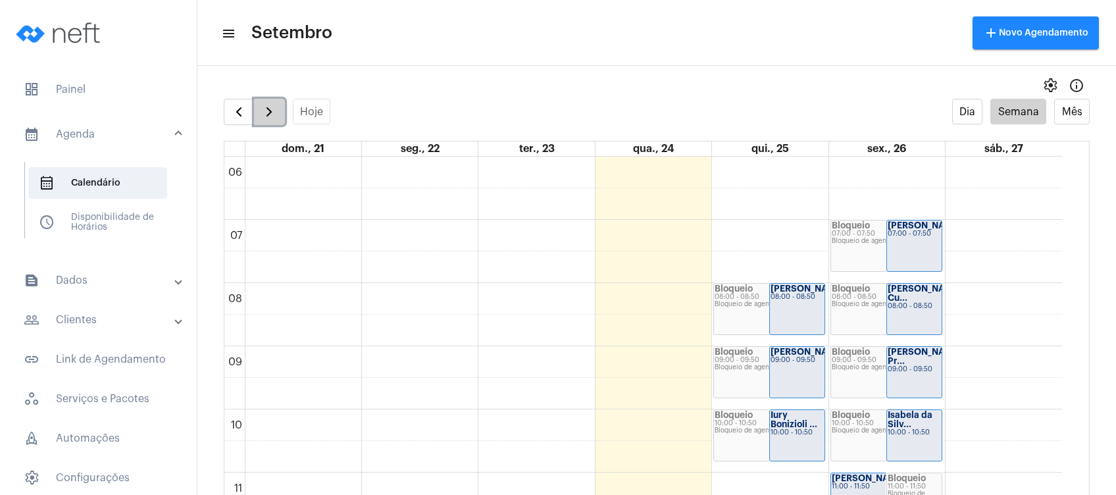
click at [269, 115] on span "button" at bounding box center [269, 112] width 16 height 16
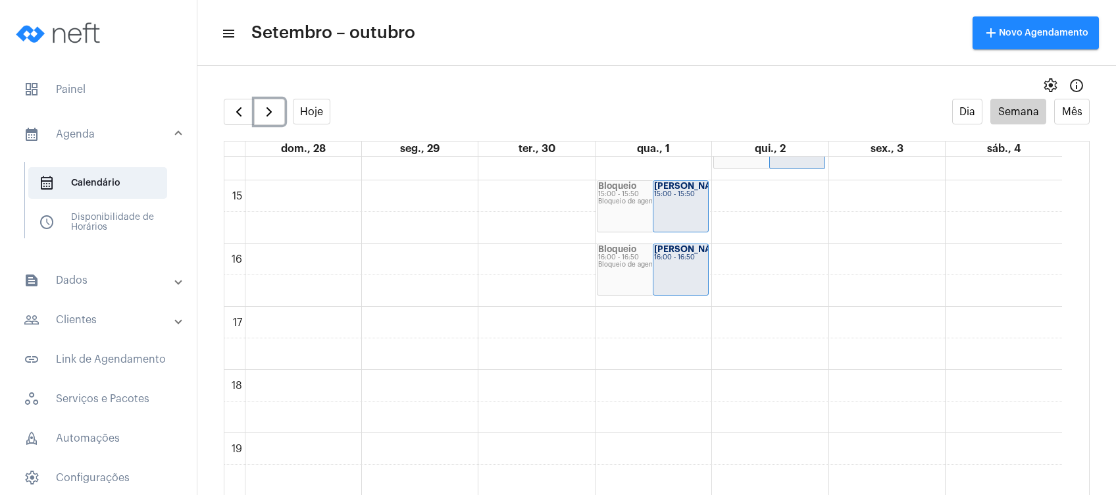
scroll to position [927, 0]
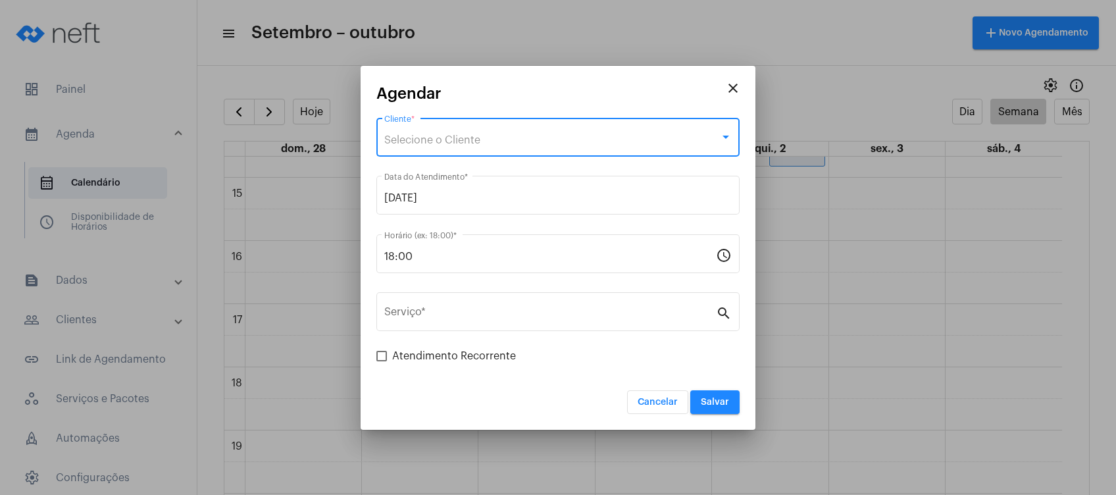
click at [644, 138] on div "Selecione o Cliente" at bounding box center [552, 140] width 336 height 12
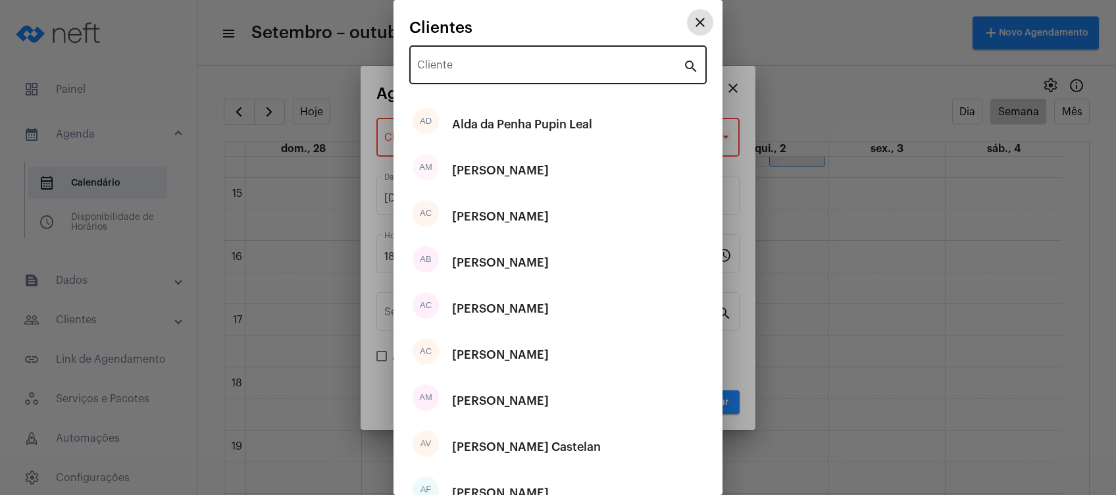
click at [581, 78] on div "Cliente" at bounding box center [550, 63] width 266 height 41
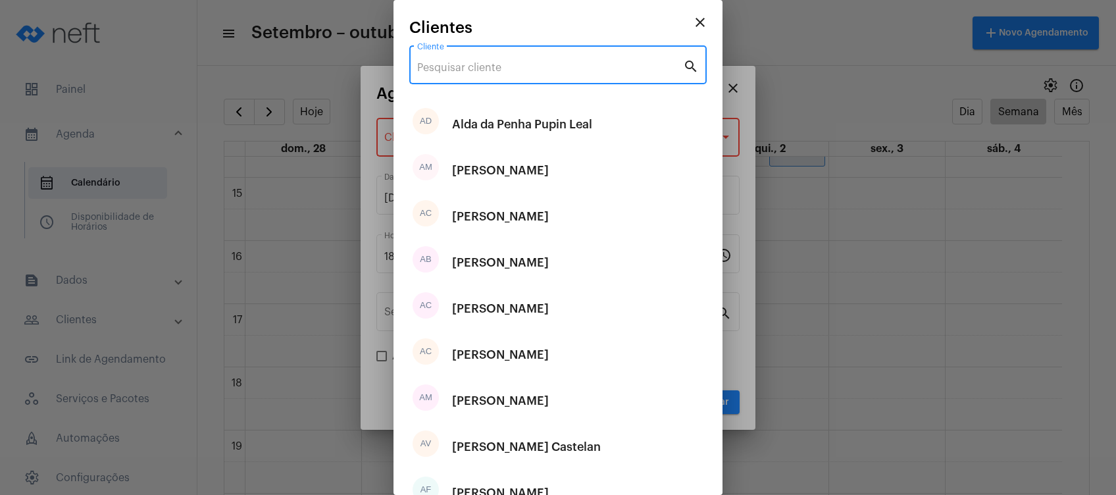
click at [574, 71] on input "Cliente" at bounding box center [550, 68] width 266 height 12
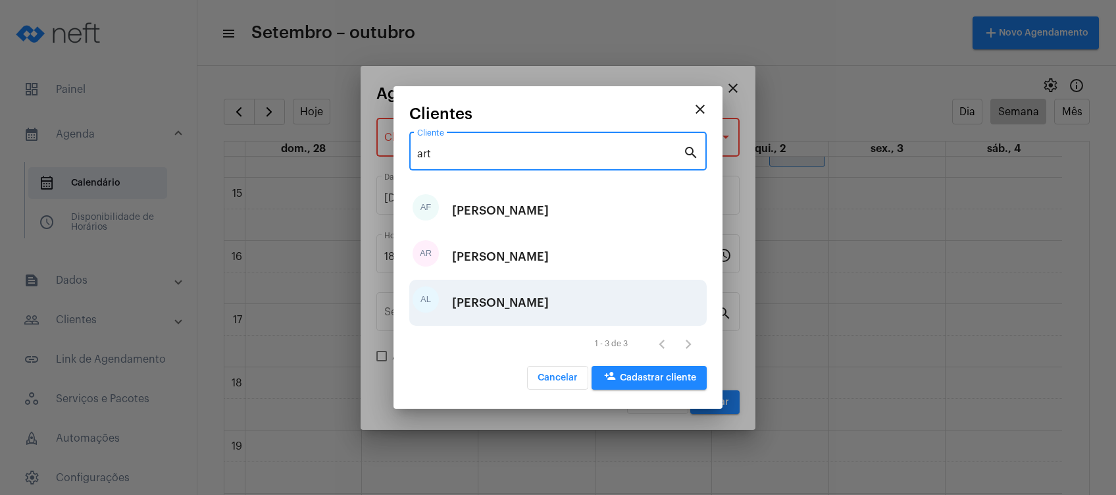
type input "art"
click at [525, 308] on div "[PERSON_NAME]" at bounding box center [500, 302] width 97 height 39
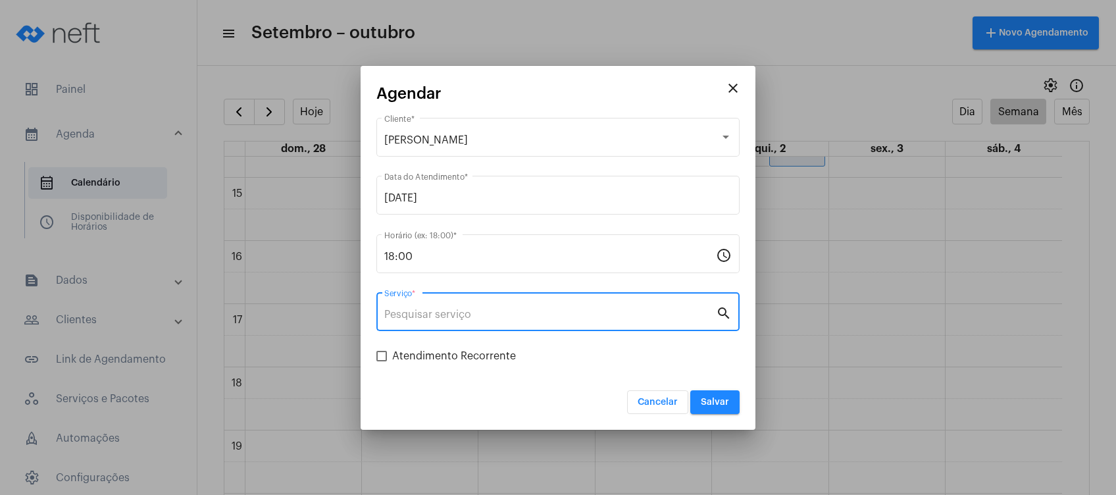
click at [477, 312] on input "Serviço *" at bounding box center [550, 315] width 332 height 12
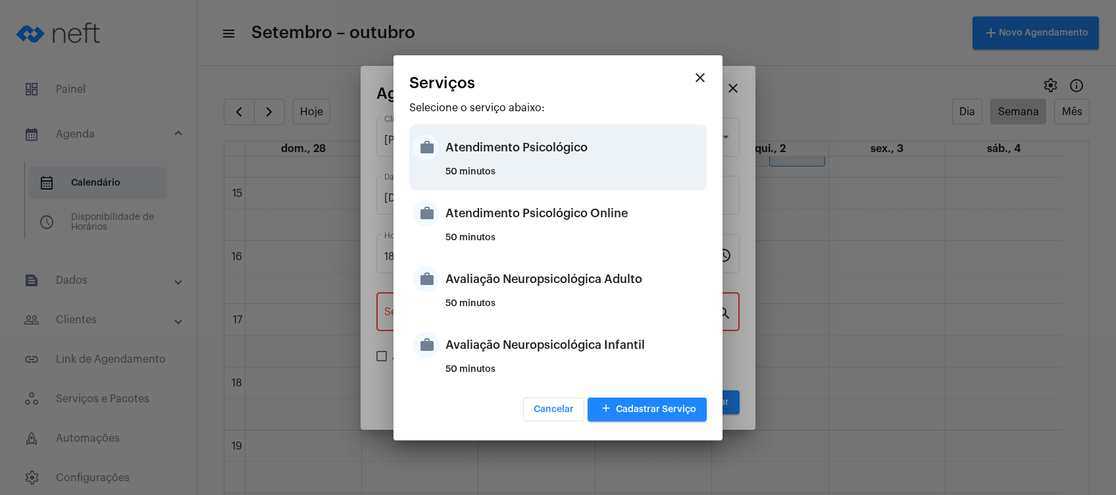
click at [544, 161] on div "Atendimento Psicológico" at bounding box center [575, 147] width 258 height 39
type input "Atendimento Psicológico"
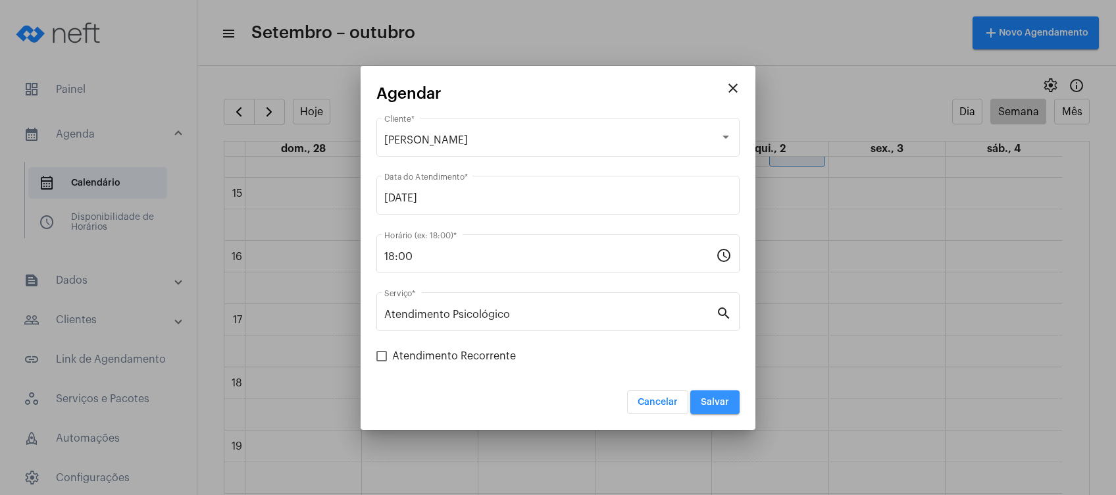
click at [714, 400] on span "Salvar" at bounding box center [715, 402] width 28 height 9
